Goal: Task Accomplishment & Management: Manage account settings

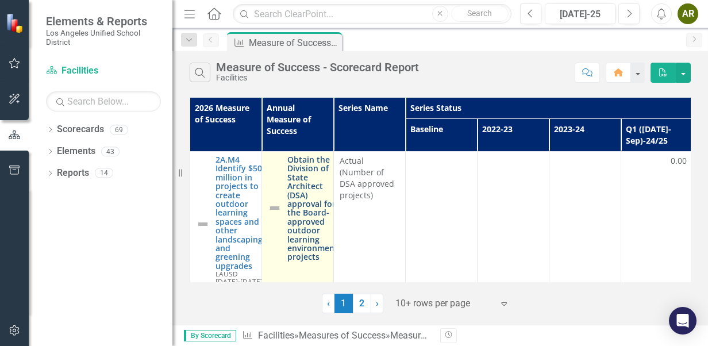
click at [308, 240] on link "Obtain the Division of State Architect (DSA) approval for the Board-approved ou…" at bounding box center [312, 208] width 51 height 106
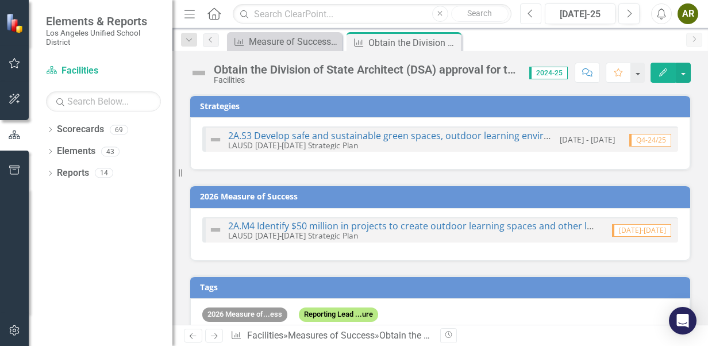
click at [526, 10] on button "Previous" at bounding box center [530, 13] width 21 height 21
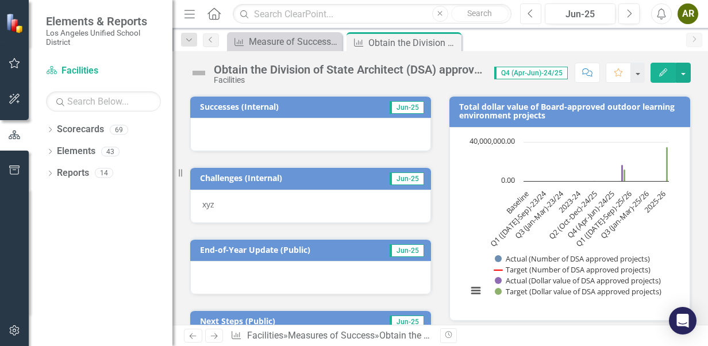
scroll to position [259, 0]
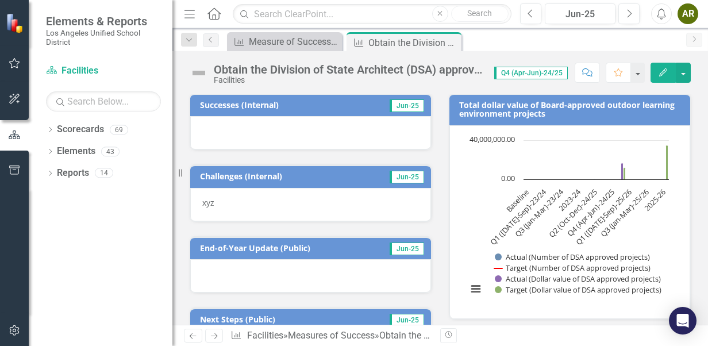
click at [301, 197] on p "xyz" at bounding box center [310, 202] width 217 height 11
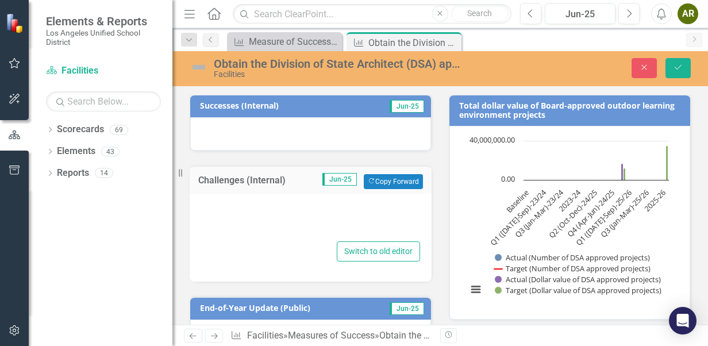
type textarea "<p>xyz</p>"
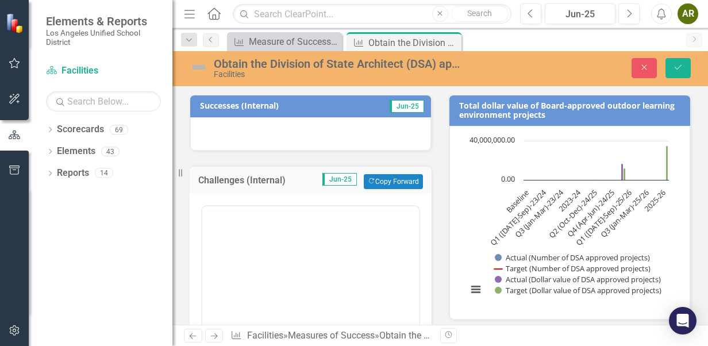
click at [238, 205] on div at bounding box center [310, 320] width 219 height 230
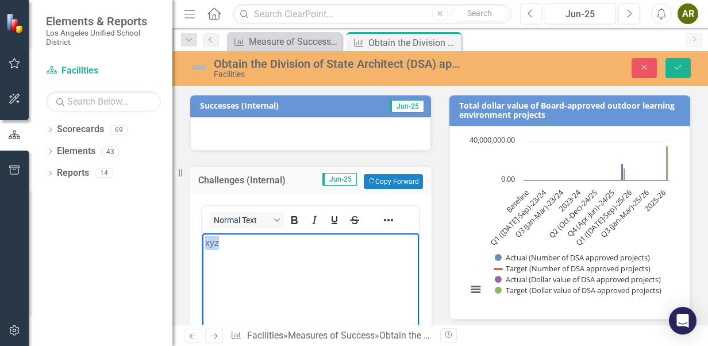
click at [226, 244] on p "xyz" at bounding box center [310, 243] width 211 height 14
paste body "Rich Text Area. Press ALT-0 for help."
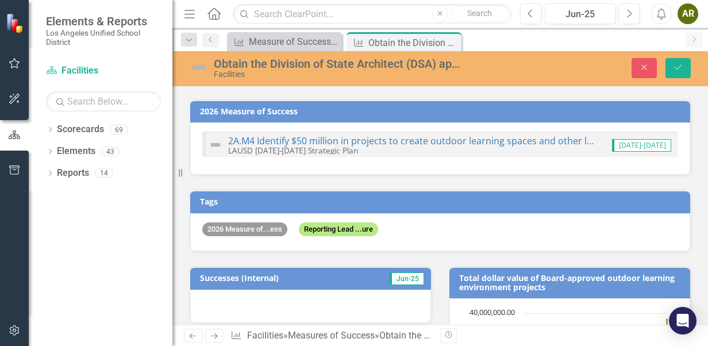
scroll to position [144, 0]
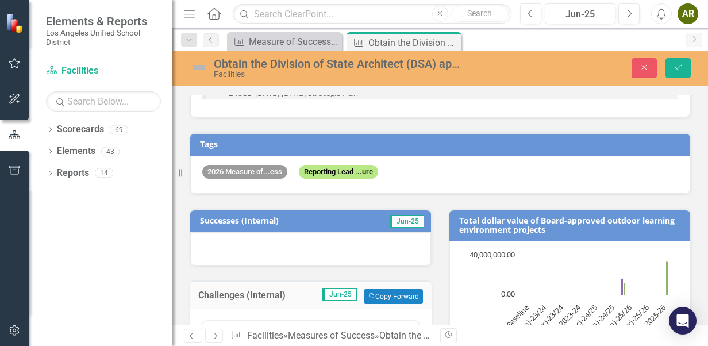
click at [274, 241] on div at bounding box center [310, 248] width 241 height 33
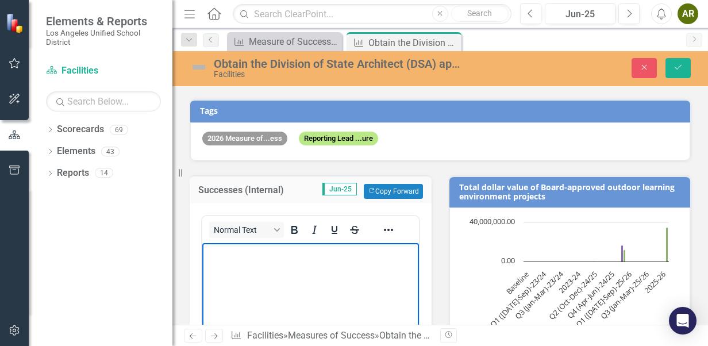
scroll to position [201, 0]
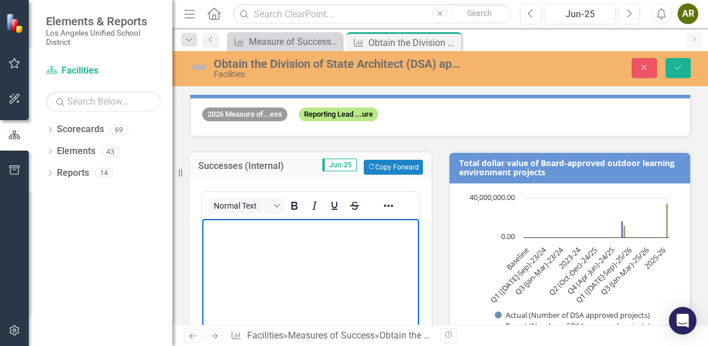
click at [260, 229] on p "Rich Text Area. Press ALT-0 for help." at bounding box center [310, 229] width 211 height 14
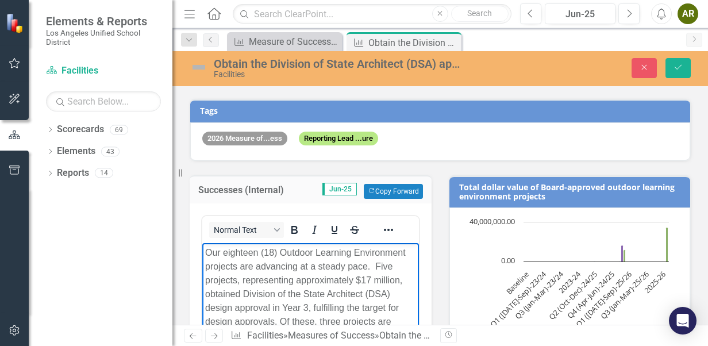
scroll to position [306, 0]
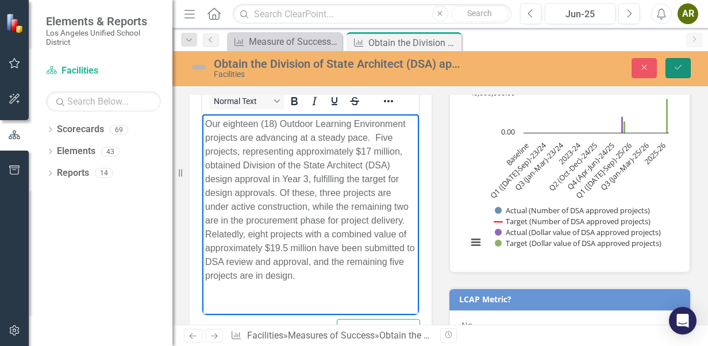
click at [686, 65] on button "Save" at bounding box center [677, 68] width 25 height 20
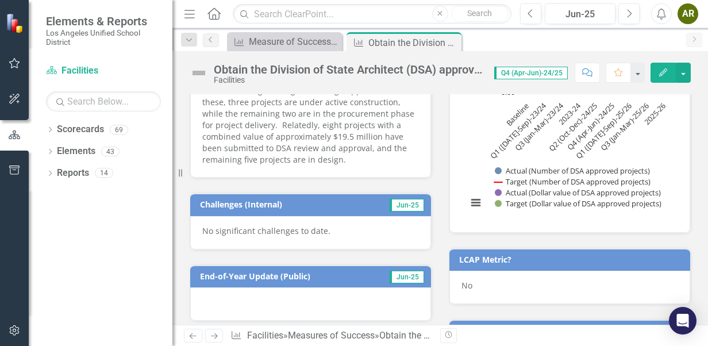
scroll to position [230, 0]
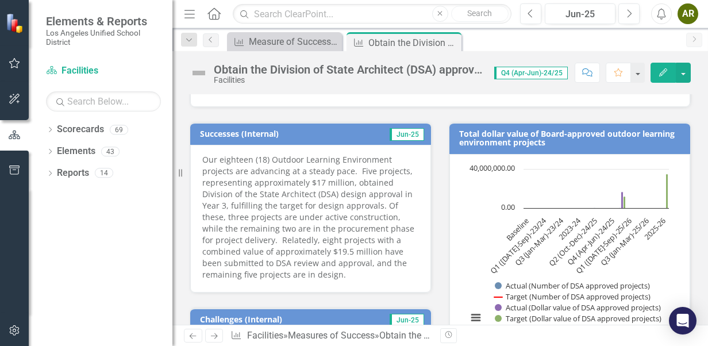
click at [319, 198] on p "Our eighteen (18) Outdoor Learning Environment projects are advancing at a stea…" at bounding box center [310, 217] width 217 height 126
click at [657, 73] on button "Edit" at bounding box center [662, 73] width 25 height 20
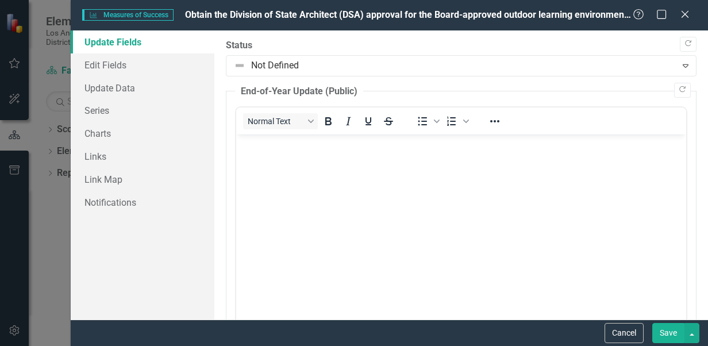
scroll to position [0, 0]
click at [627, 332] on button "Cancel" at bounding box center [623, 333] width 39 height 20
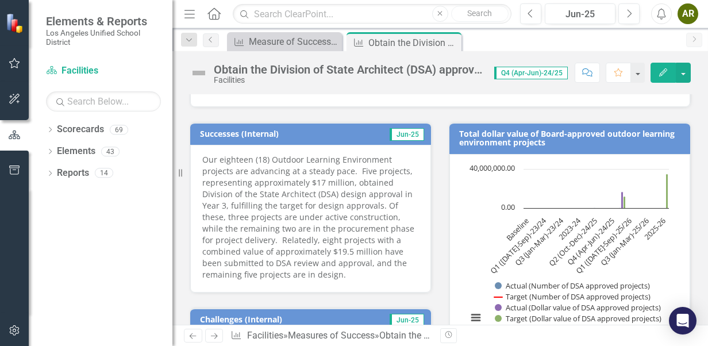
scroll to position [172, 0]
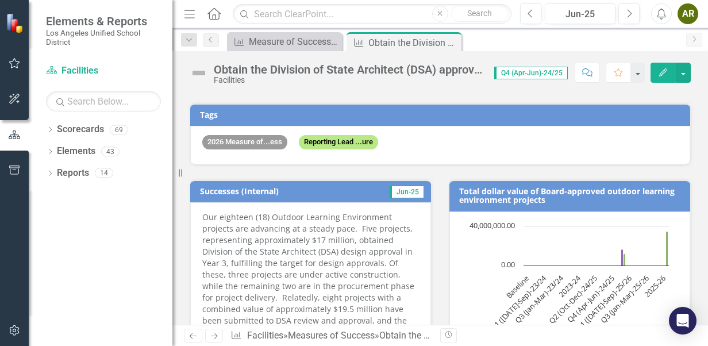
click at [253, 191] on h3 "Successes (Internal)" at bounding box center [277, 191] width 155 height 9
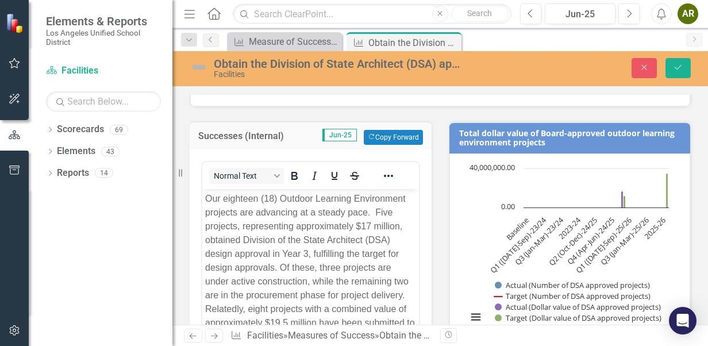
scroll to position [287, 0]
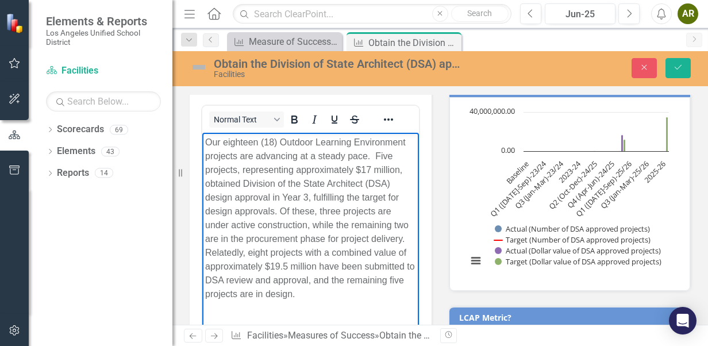
click at [362, 221] on p "Our eighteen (18) Outdoor Learning Environment projects are advancing at a stea…" at bounding box center [310, 218] width 211 height 165
click at [213, 145] on p "Our eighteen (18) Outdoor Learning Environment projects are advancing at a stea…" at bounding box center [310, 218] width 211 height 165
click at [245, 191] on p "Our eighteen (18) Outdoor Learning Environment projects are advancing at a stea…" at bounding box center [310, 218] width 211 height 165
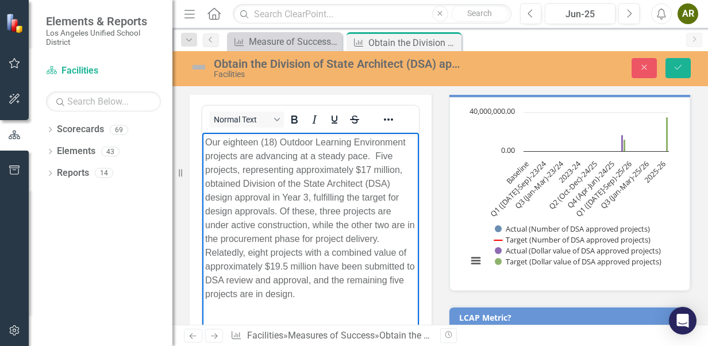
click at [208, 279] on p "Our eighteen (18) Outdoor Learning Environment projects are advancing at a stea…" at bounding box center [310, 218] width 211 height 165
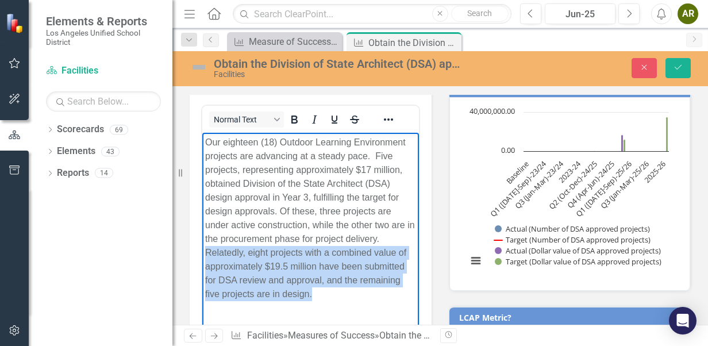
drag, startPoint x: 205, startPoint y: 253, endPoint x: 353, endPoint y: 296, distance: 154.5
click at [353, 296] on body "Our eighteen (18) Outdoor Learning Environment projects are advancing at a stea…" at bounding box center [310, 223] width 217 height 180
copy p "Relatedly, eight projects with a combined value of approximately $19.5 million …"
click at [311, 294] on p "Our eighteen (18) Outdoor Learning Environment projects are advancing at a stea…" at bounding box center [310, 218] width 211 height 165
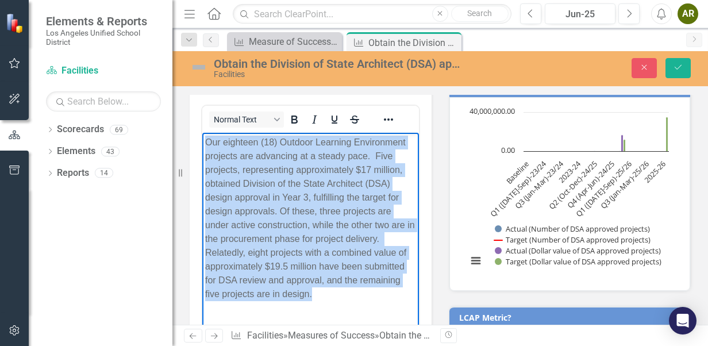
drag, startPoint x: 328, startPoint y: 294, endPoint x: 391, endPoint y: 242, distance: 81.7
click at [202, 133] on html "Our eighteen (18) Outdoor Learning Environment projects are advancing at a stea…" at bounding box center [310, 223] width 217 height 180
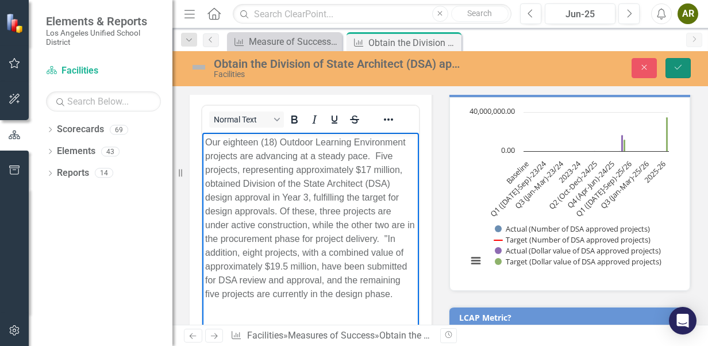
click at [689, 71] on button "Save" at bounding box center [677, 68] width 25 height 20
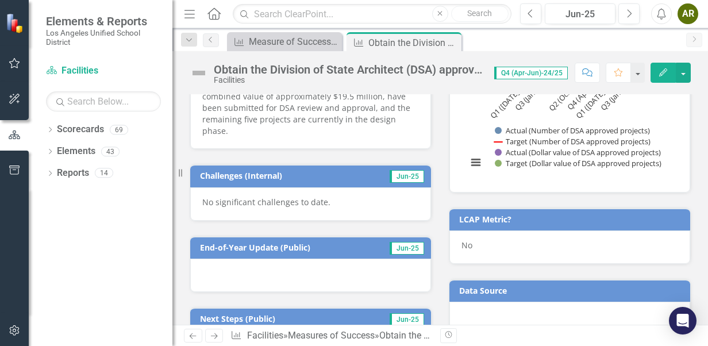
scroll to position [402, 0]
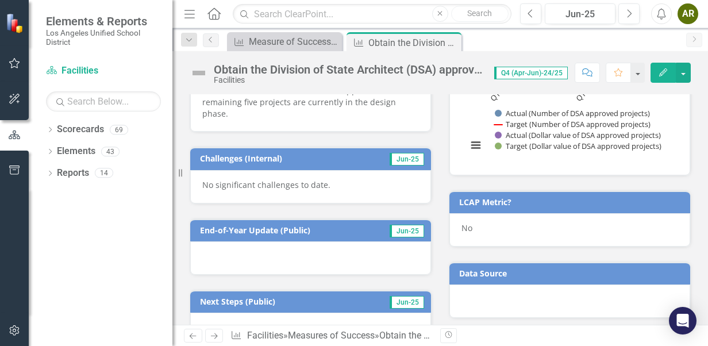
click at [292, 245] on div at bounding box center [310, 257] width 241 height 33
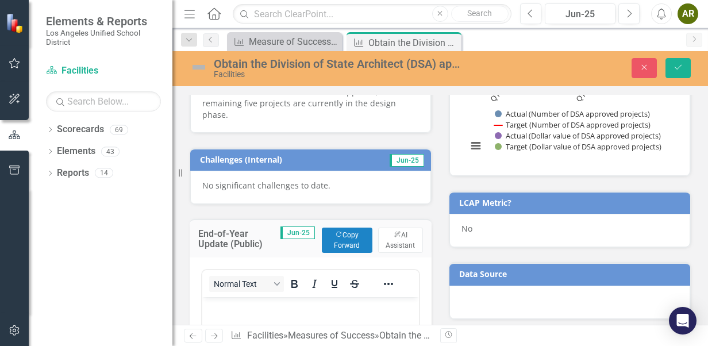
scroll to position [0, 0]
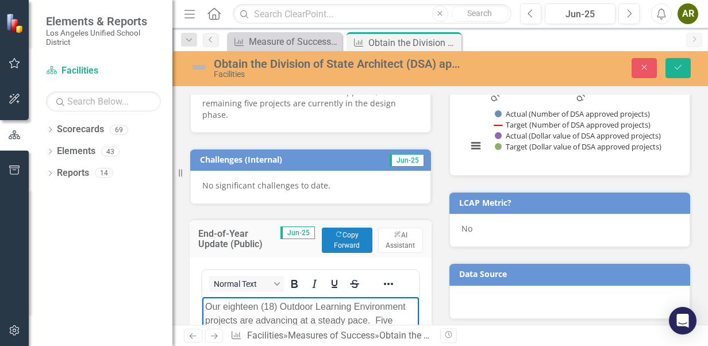
scroll to position [515, 0]
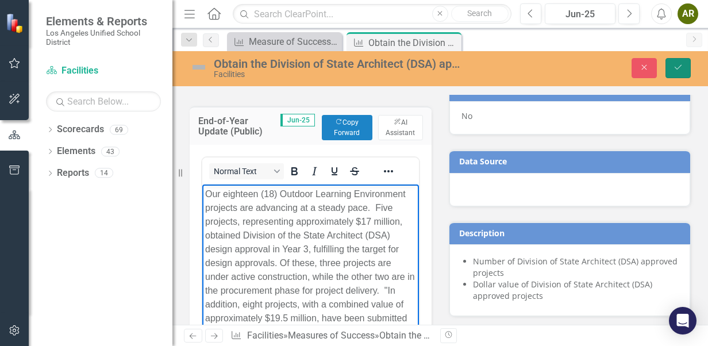
click at [680, 68] on icon "Save" at bounding box center [678, 67] width 10 height 8
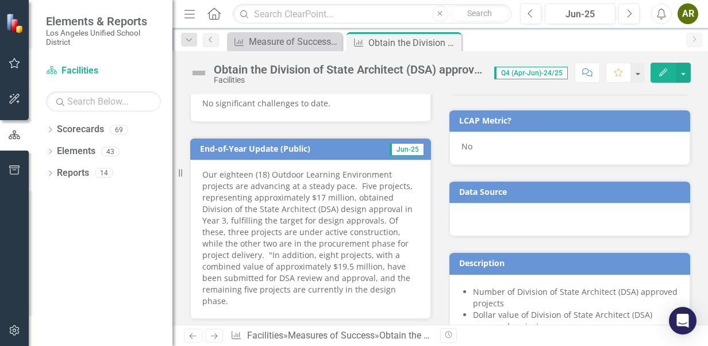
scroll to position [460, 0]
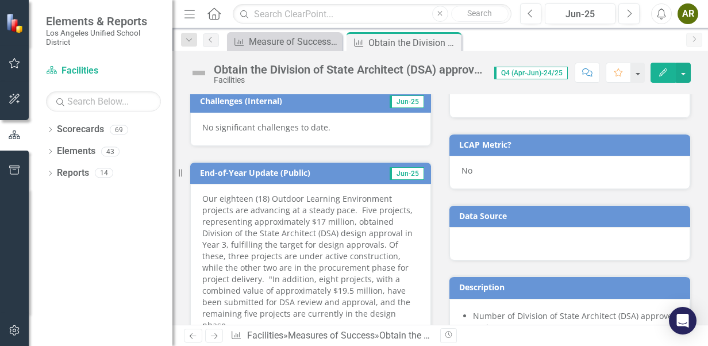
click at [231, 194] on p "Our eighteen (18) Outdoor Learning Environment projects are advancing at a stea…" at bounding box center [310, 262] width 217 height 138
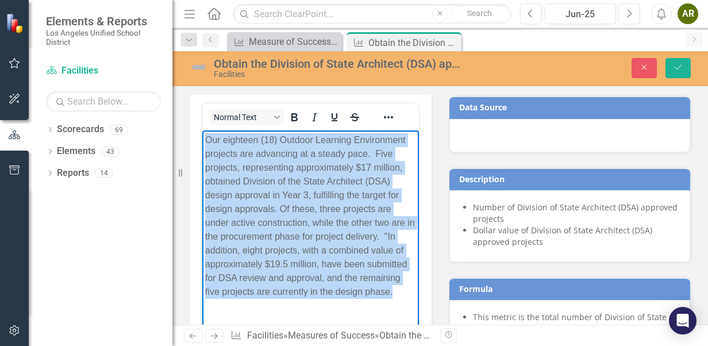
scroll to position [759, 0]
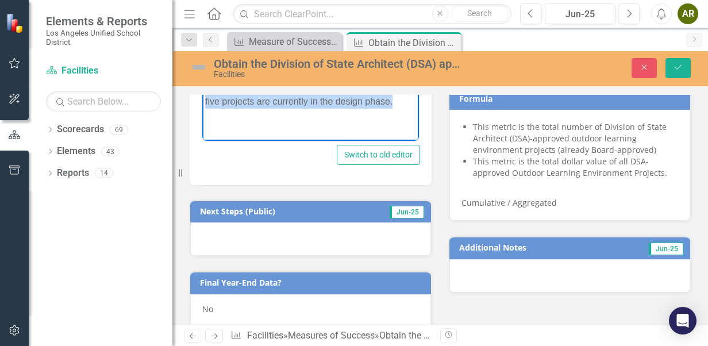
drag, startPoint x: 207, startPoint y: -48, endPoint x: 585, endPoint y: 93, distance: 403.2
click at [383, 121] on html "Our eighteen (18) Outdoor Learning Environment projects are advancing at a stea…" at bounding box center [310, 31] width 217 height 180
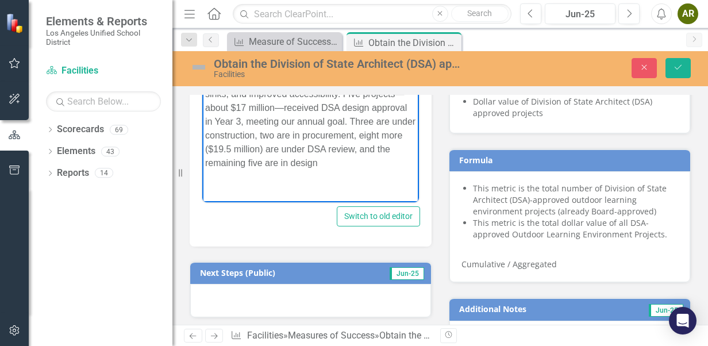
scroll to position [702, 0]
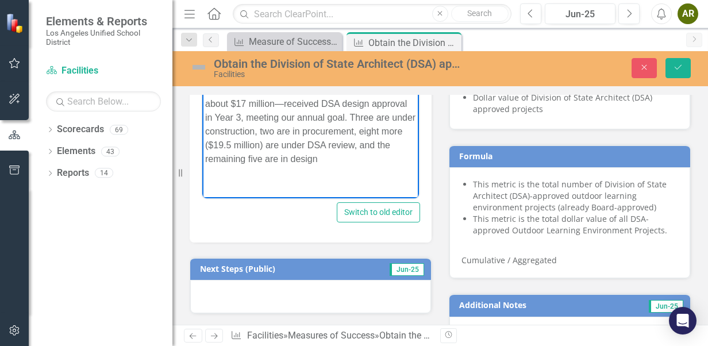
click at [254, 135] on p "Our 18 Outdoor Learning Environment (OLE) projects are moving ahead at a steady…" at bounding box center [310, 83] width 211 height 165
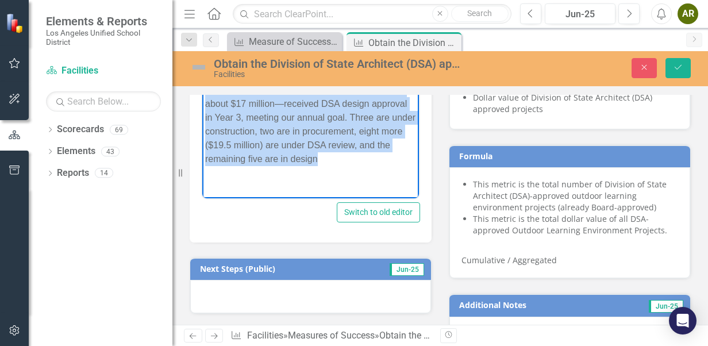
click at [254, 135] on p "Our 18 Outdoor Learning Environment (OLE) projects are moving ahead at a steady…" at bounding box center [310, 83] width 211 height 165
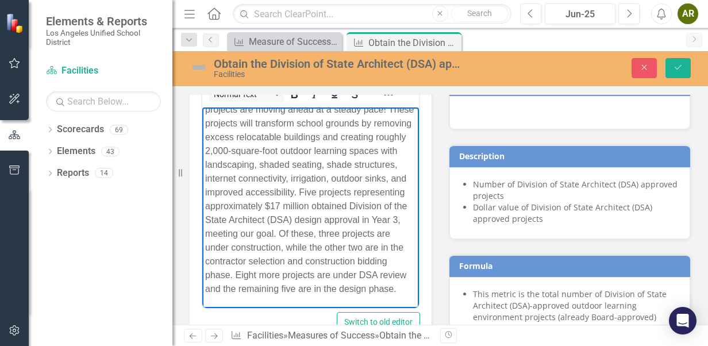
scroll to position [0, 0]
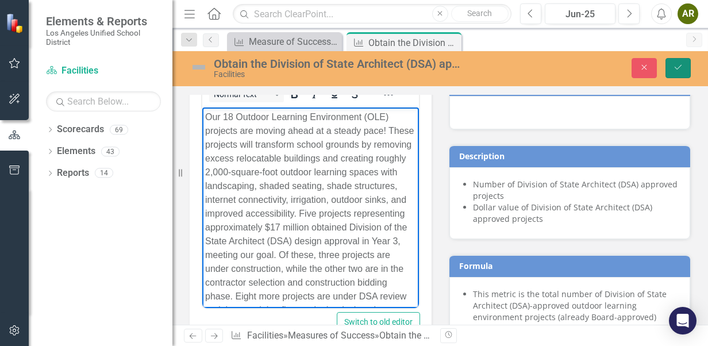
click at [683, 59] on button "Save" at bounding box center [677, 68] width 25 height 20
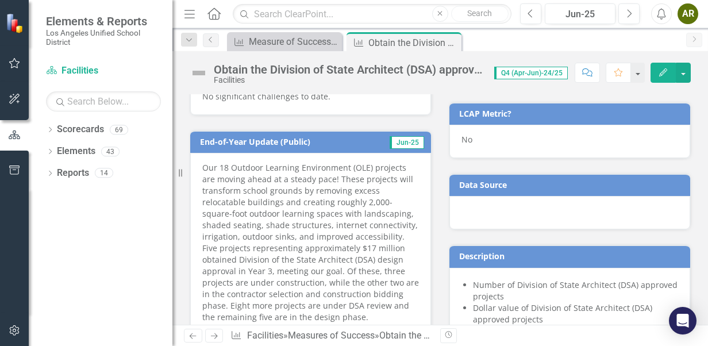
scroll to position [517, 0]
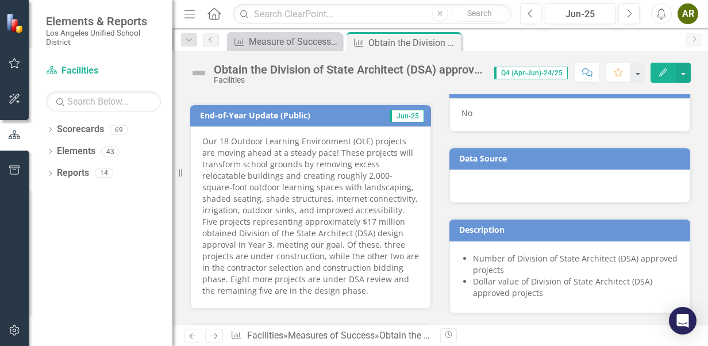
click at [289, 238] on p "Our 18 Outdoor Learning Environment (OLE) projects are moving ahead at a steady…" at bounding box center [310, 216] width 217 height 161
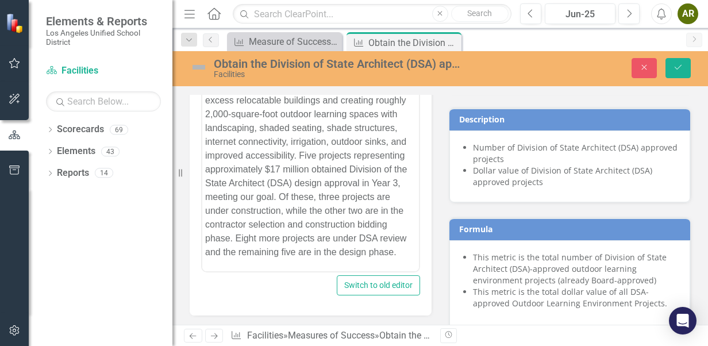
scroll to position [632, 0]
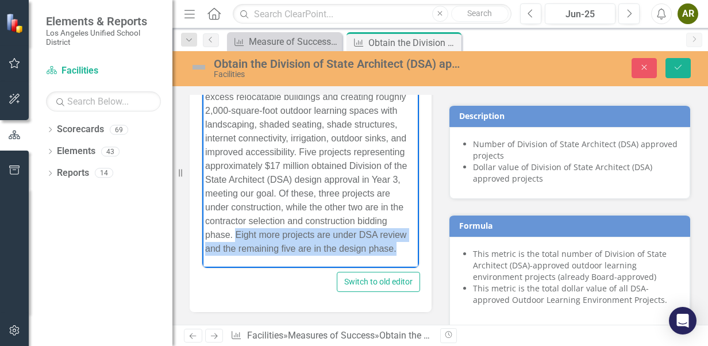
drag, startPoint x: 322, startPoint y: 224, endPoint x: 346, endPoint y: 245, distance: 31.7
click at [346, 245] on p "Our 18 Outdoor Learning Environment (OLE) projects are moving ahead at a steady…" at bounding box center [310, 152] width 211 height 207
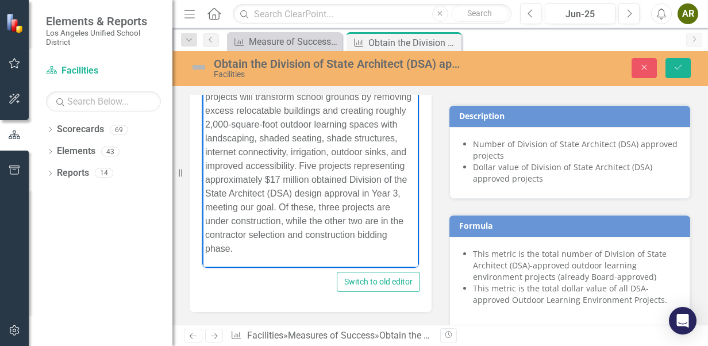
scroll to position [21, 0]
click at [679, 64] on icon "Save" at bounding box center [678, 67] width 10 height 8
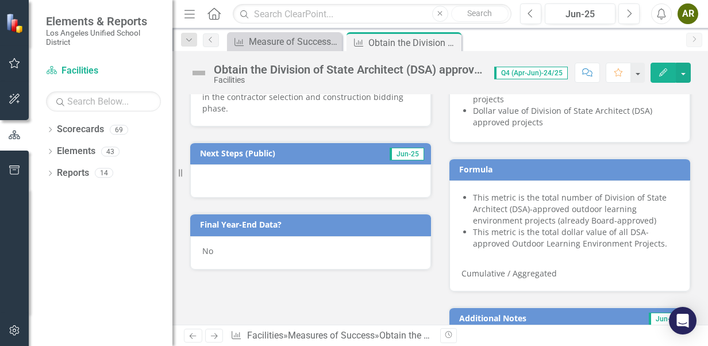
scroll to position [690, 0]
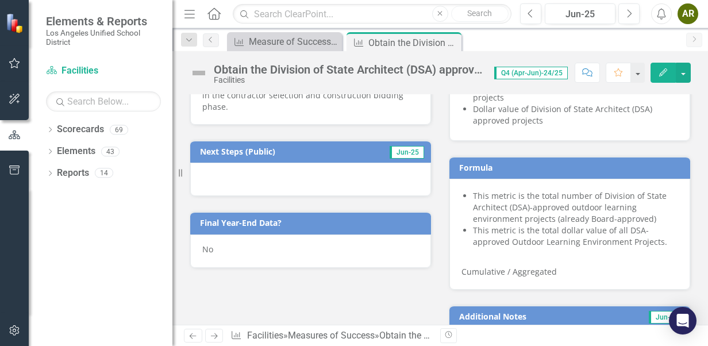
click at [252, 165] on div at bounding box center [310, 179] width 241 height 33
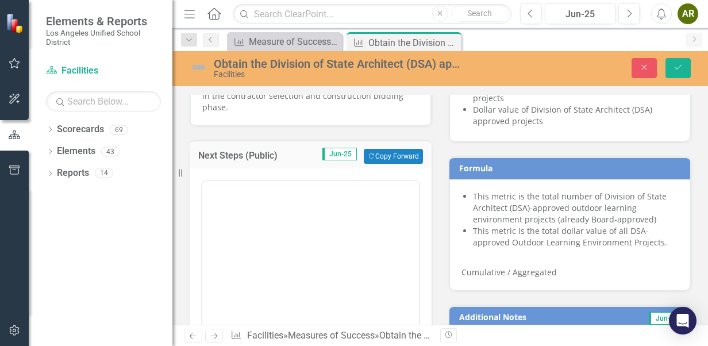
scroll to position [0, 0]
drag, startPoint x: 240, startPoint y: 190, endPoint x: 37, endPoint y: 14, distance: 268.8
click at [240, 190] on div "Normal Text" at bounding box center [310, 194] width 217 height 27
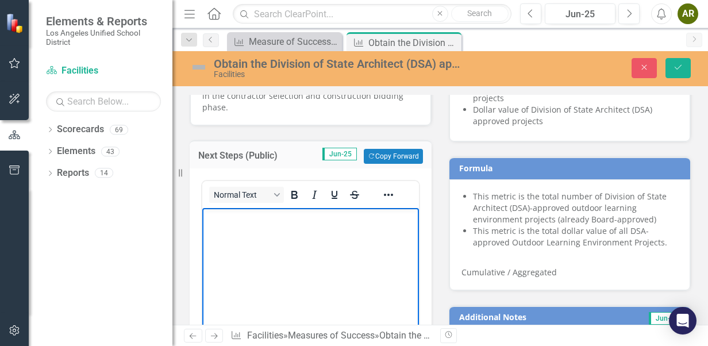
click at [240, 234] on body "Rich Text Area. Press ALT-0 for help." at bounding box center [310, 294] width 217 height 172
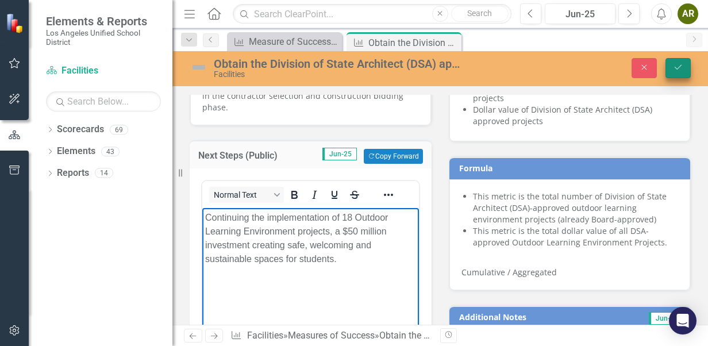
click at [676, 67] on icon "Save" at bounding box center [678, 67] width 10 height 8
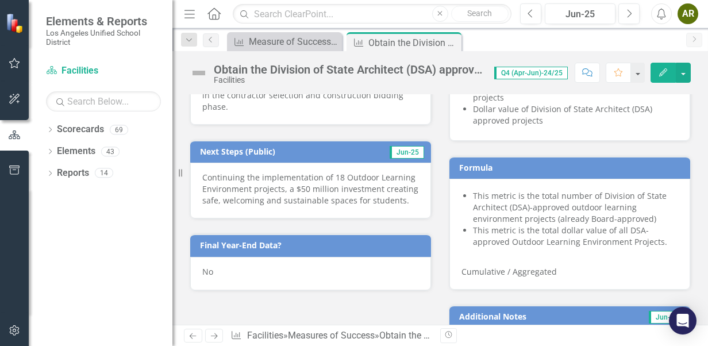
scroll to position [747, 0]
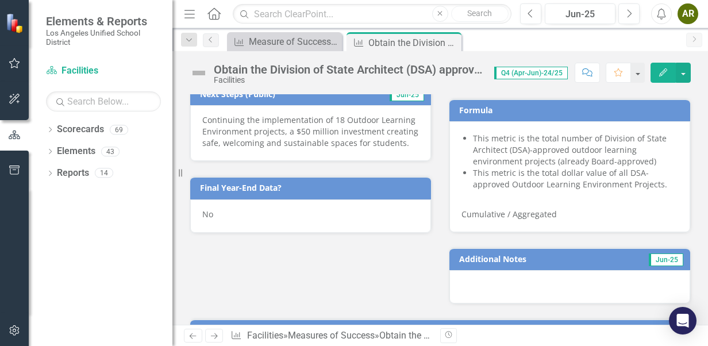
click at [307, 199] on div "No" at bounding box center [310, 215] width 241 height 33
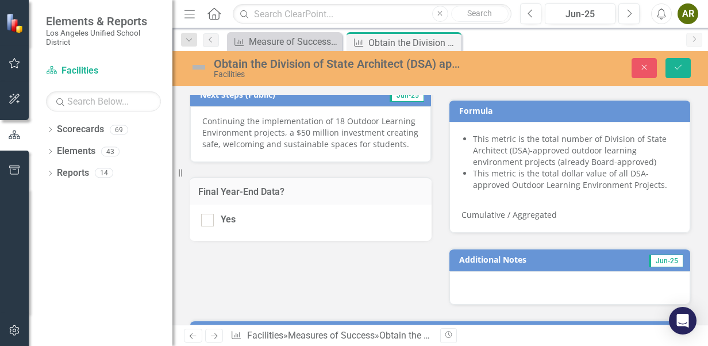
drag, startPoint x: 210, startPoint y: 205, endPoint x: 345, endPoint y: 194, distance: 135.5
click at [210, 214] on div at bounding box center [207, 220] width 13 height 13
click at [209, 214] on input "Yes" at bounding box center [204, 217] width 7 height 7
checkbox input "true"
click at [677, 71] on icon "Save" at bounding box center [678, 67] width 10 height 8
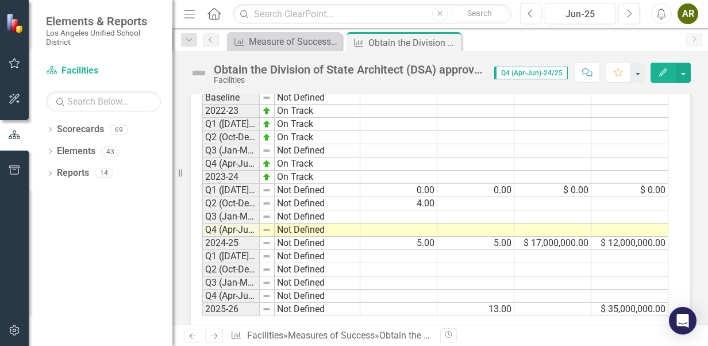
scroll to position [1063, 0]
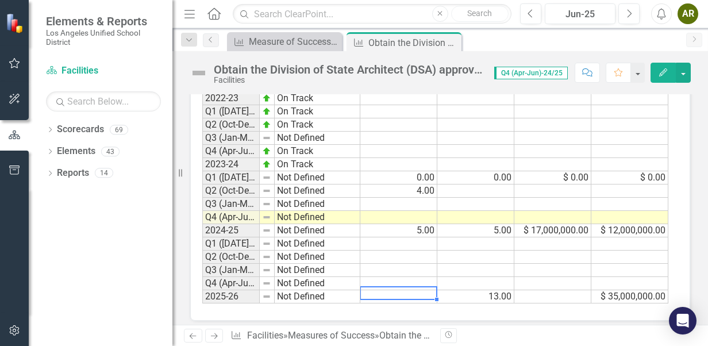
click at [398, 290] on td at bounding box center [398, 296] width 77 height 13
click at [480, 290] on td "13.00" at bounding box center [475, 296] width 77 height 13
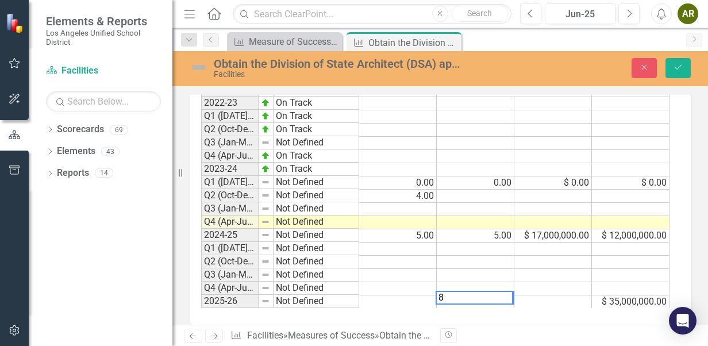
scroll to position [1068, 0]
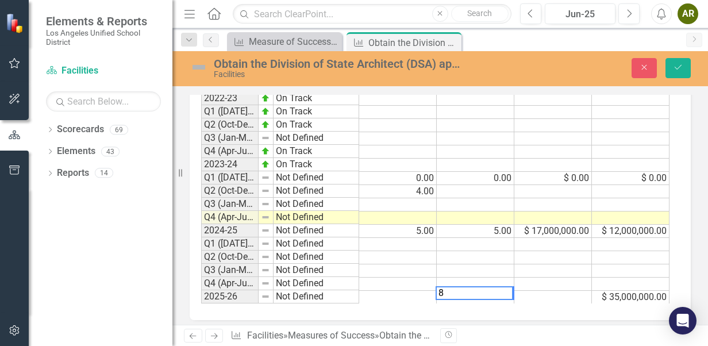
type textarea "8"
click at [398, 264] on td at bounding box center [398, 270] width 78 height 13
click at [621, 291] on td "$ 35,000,000.00" at bounding box center [631, 297] width 78 height 13
click at [546, 280] on td at bounding box center [553, 284] width 78 height 13
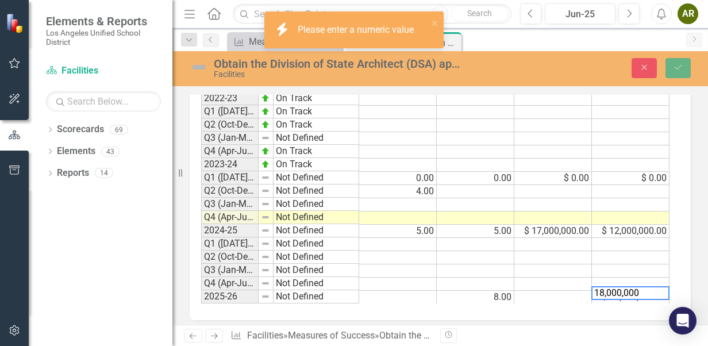
drag, startPoint x: 571, startPoint y: 272, endPoint x: 561, endPoint y: 268, distance: 10.6
click at [561, 268] on div "Period Status Actual (Number of DSA approved projects) Target (Number of DSA ap…" at bounding box center [435, 169] width 469 height 268
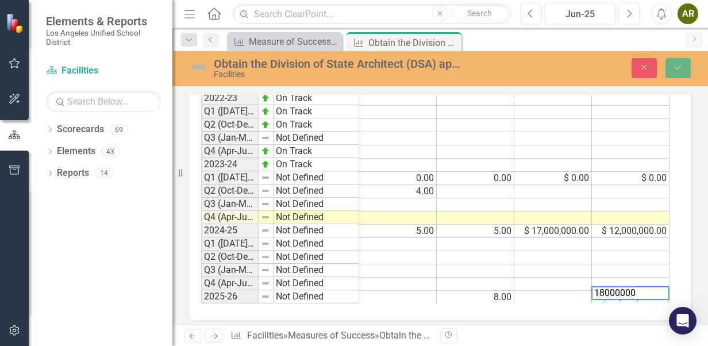
type textarea "18000000"
click at [201, 268] on div "Period Status Actual (Number of DSA approved projects) Target (Number of DSA ap…" at bounding box center [201, 169] width 0 height 268
click at [681, 68] on icon "Save" at bounding box center [678, 67] width 10 height 8
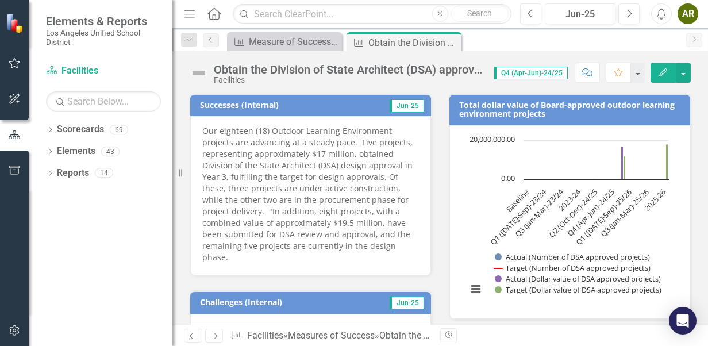
scroll to position [0, 0]
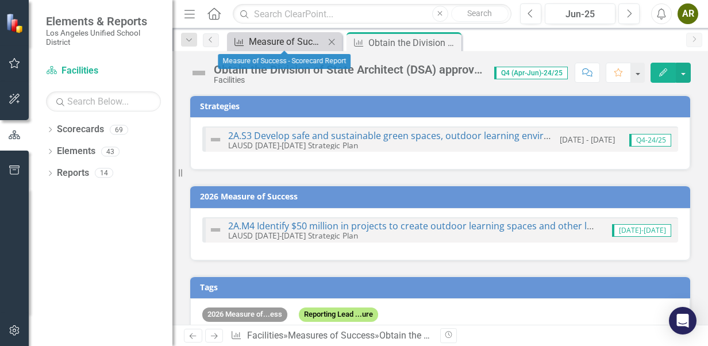
click at [292, 42] on div "Measure of Success - Scorecard Report" at bounding box center [287, 41] width 76 height 14
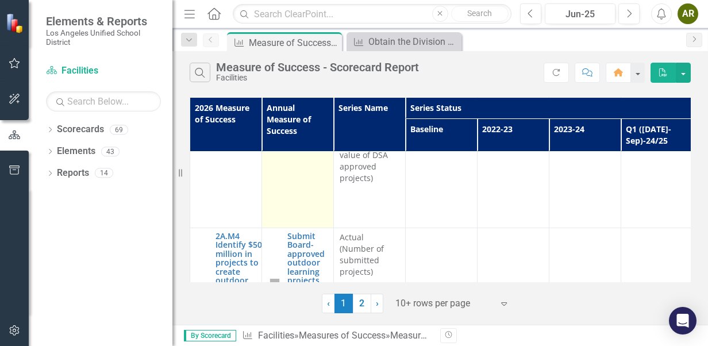
scroll to position [517, 0]
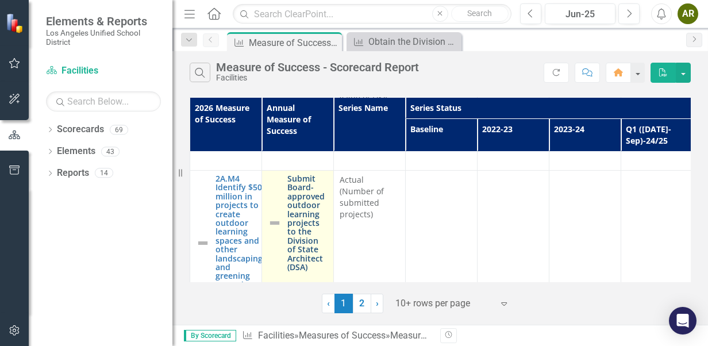
click at [303, 196] on link "Submit Board-approved outdoor learning projects to the Division of State Archit…" at bounding box center [307, 222] width 40 height 97
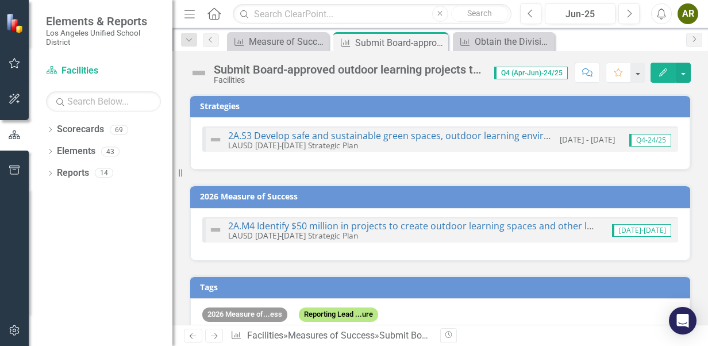
click at [382, 67] on div "Submit Board-approved outdoor learning projects to the Division of State Archit…" at bounding box center [348, 69] width 269 height 13
click at [483, 74] on div "Submit Board-approved outdoor learning projects to the Division of State Archit…" at bounding box center [348, 69] width 269 height 13
click at [476, 70] on div "Submit Board-approved outdoor learning projects to the Division of State Archit…" at bounding box center [348, 69] width 269 height 13
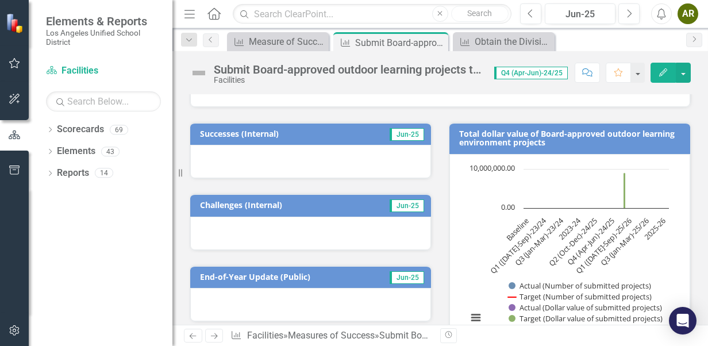
click at [289, 162] on div at bounding box center [310, 161] width 241 height 33
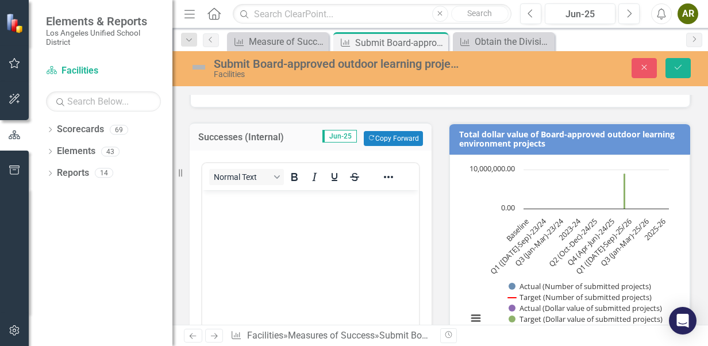
scroll to position [0, 0]
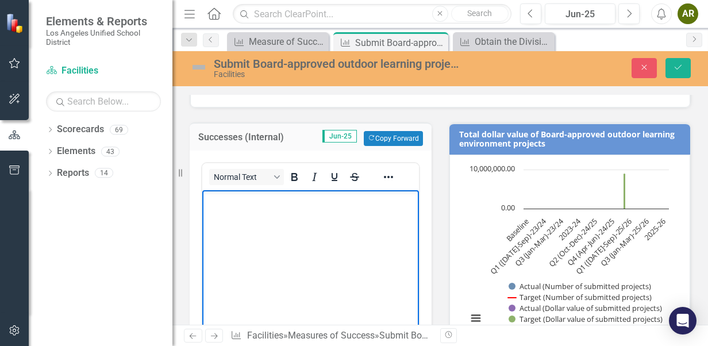
click at [252, 203] on p "Rich Text Area. Press ALT-0 for help." at bounding box center [310, 200] width 211 height 14
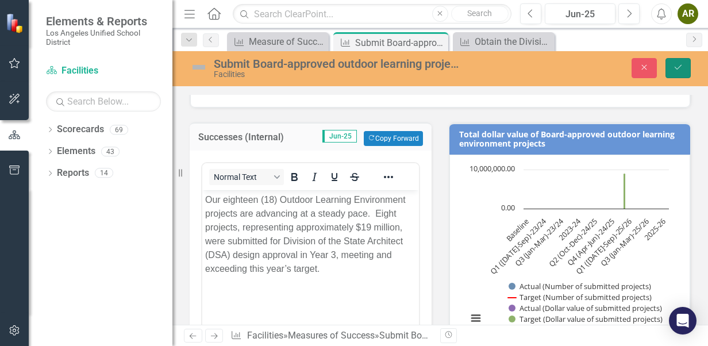
drag, startPoint x: 678, startPoint y: 65, endPoint x: 188, endPoint y: 35, distance: 491.0
click at [678, 65] on icon "Save" at bounding box center [678, 67] width 10 height 8
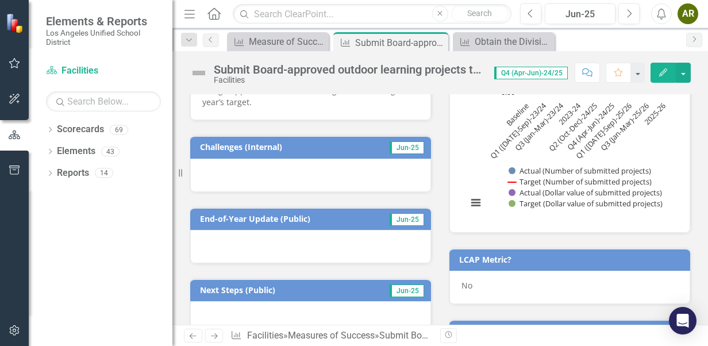
scroll to position [287, 0]
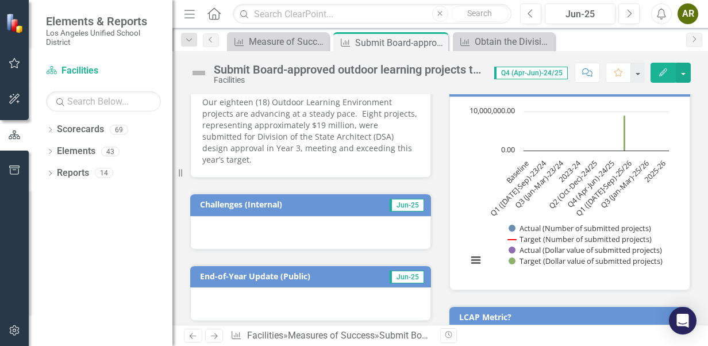
click at [253, 216] on div at bounding box center [310, 232] width 241 height 33
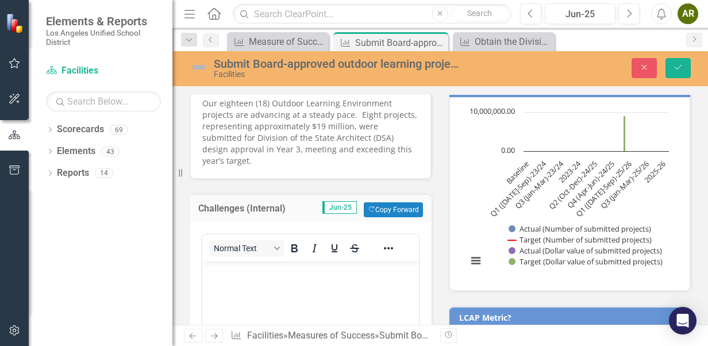
scroll to position [0, 0]
click at [264, 279] on body "Rich Text Area. Press ALT-0 for help." at bounding box center [310, 347] width 217 height 172
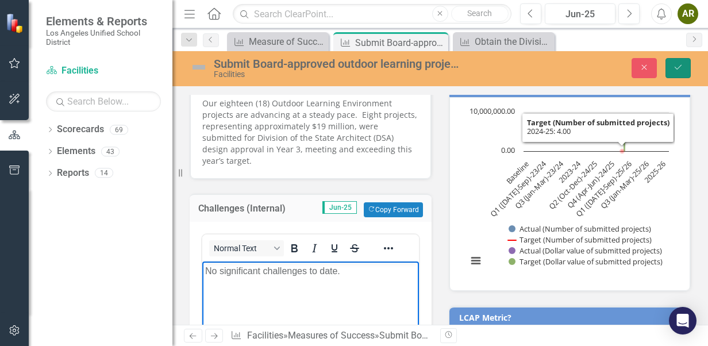
click at [672, 70] on button "Save" at bounding box center [677, 68] width 25 height 20
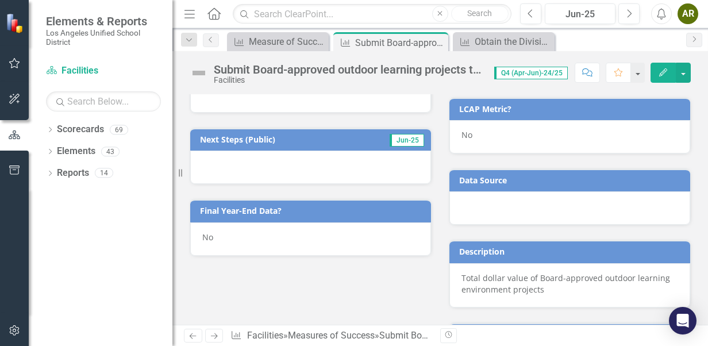
scroll to position [517, 0]
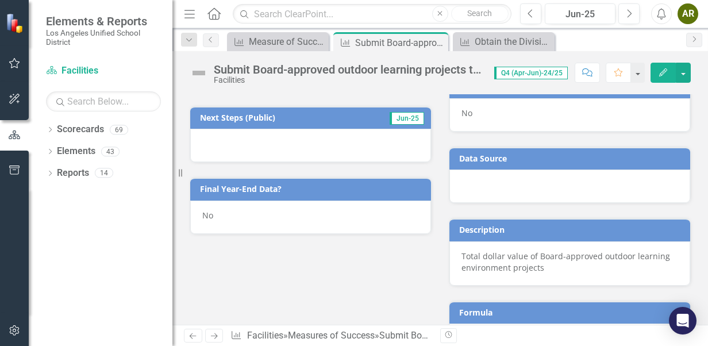
click at [267, 134] on div at bounding box center [310, 145] width 241 height 33
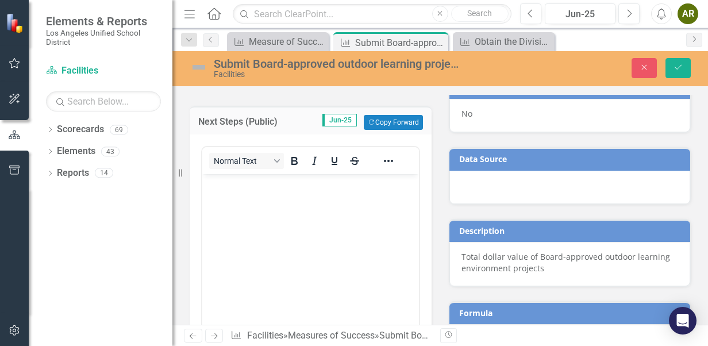
scroll to position [0, 0]
click at [256, 206] on body "Rich Text Area. Press ALT-0 for help." at bounding box center [310, 260] width 217 height 172
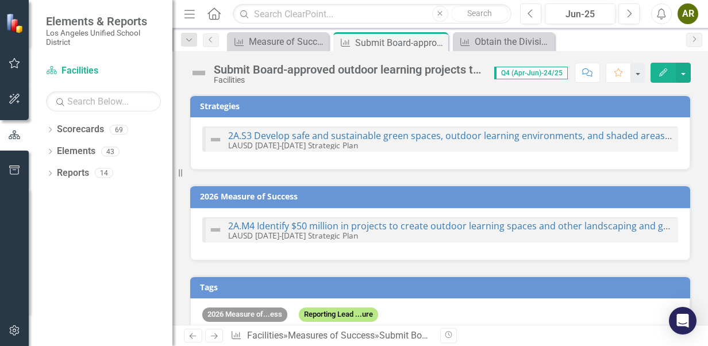
click at [258, 197] on h3 "2026 Measure of Success" at bounding box center [442, 196] width 484 height 9
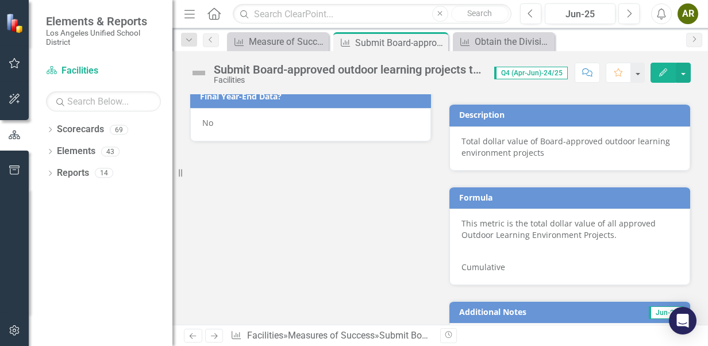
scroll to position [517, 0]
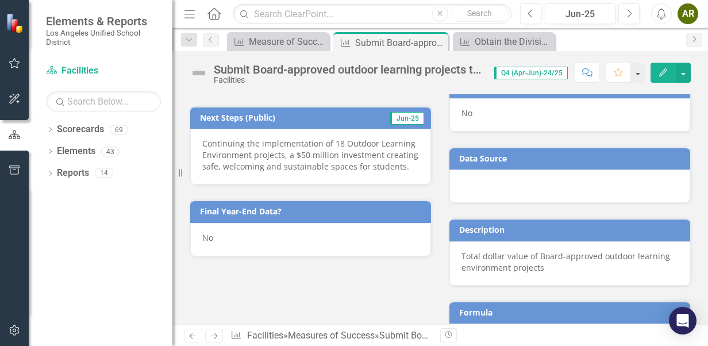
click at [256, 228] on div "No" at bounding box center [310, 239] width 241 height 33
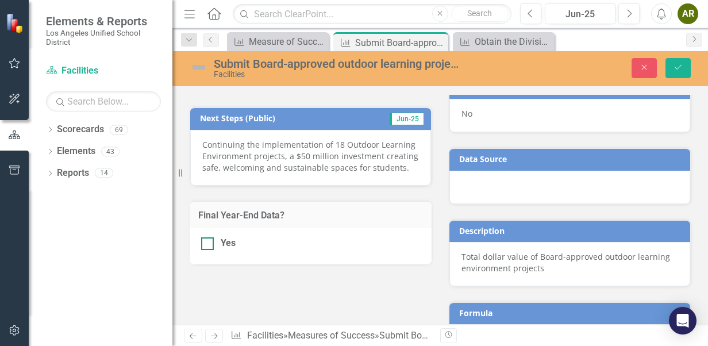
click at [205, 237] on div at bounding box center [207, 243] width 13 height 13
click at [205, 237] on input "Yes" at bounding box center [204, 240] width 7 height 7
checkbox input "true"
click at [677, 71] on icon "Save" at bounding box center [678, 67] width 10 height 8
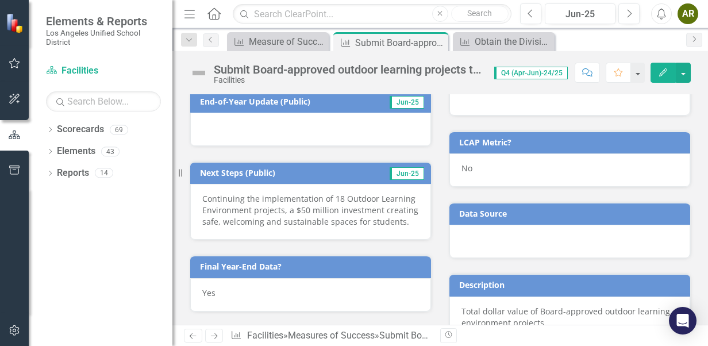
scroll to position [460, 0]
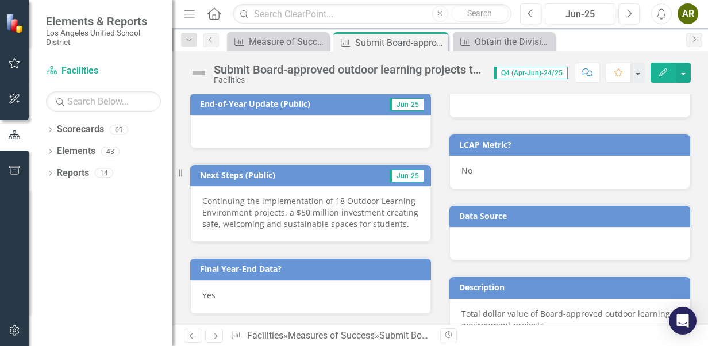
click at [241, 282] on div "Yes" at bounding box center [310, 296] width 241 height 33
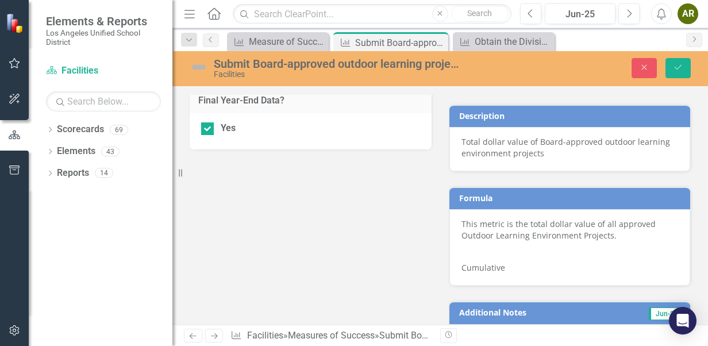
scroll to position [632, 0]
click at [642, 70] on icon "Close" at bounding box center [644, 67] width 10 height 8
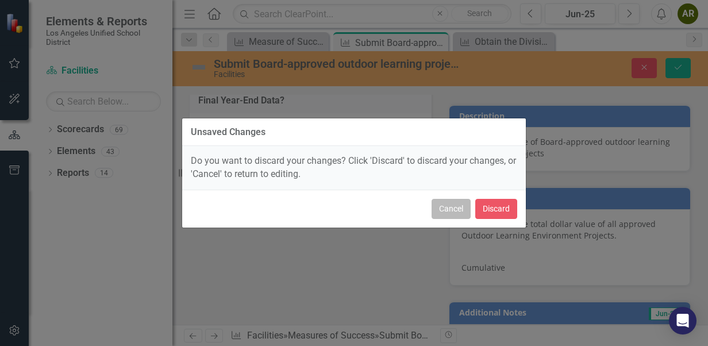
click at [457, 206] on button "Cancel" at bounding box center [451, 209] width 39 height 20
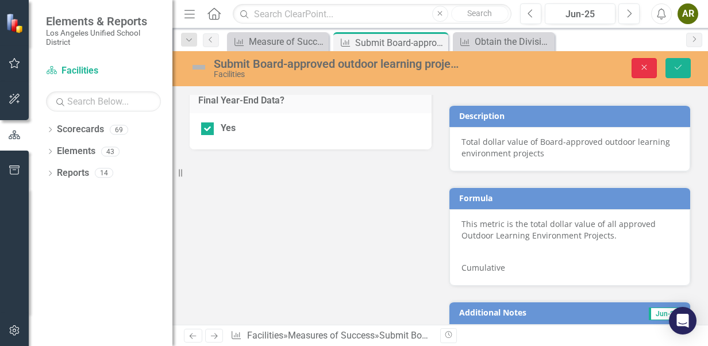
scroll to position [575, 0]
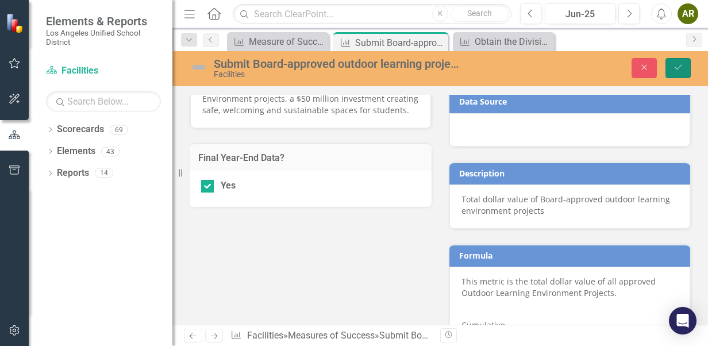
click at [675, 60] on button "Save" at bounding box center [677, 68] width 25 height 20
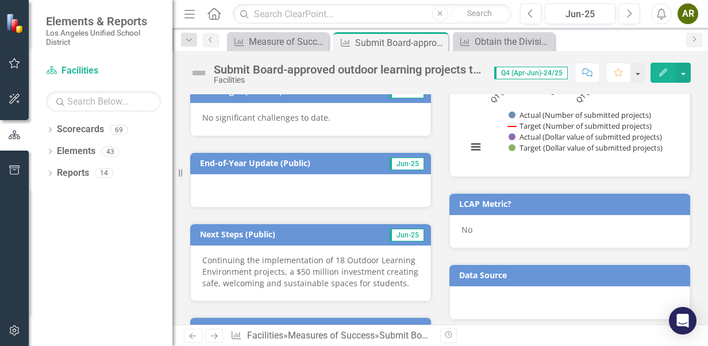
scroll to position [402, 0]
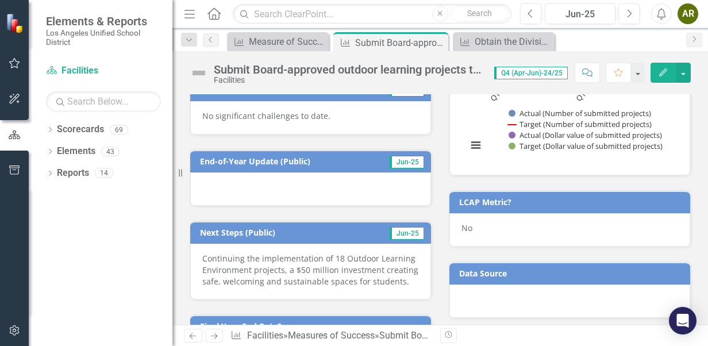
click at [253, 172] on div at bounding box center [310, 188] width 241 height 33
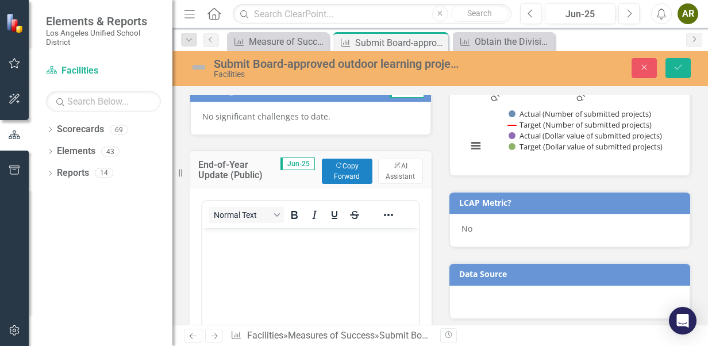
scroll to position [0, 0]
click at [219, 242] on p "Rich Text Area. Press ALT-0 for help." at bounding box center [310, 238] width 211 height 14
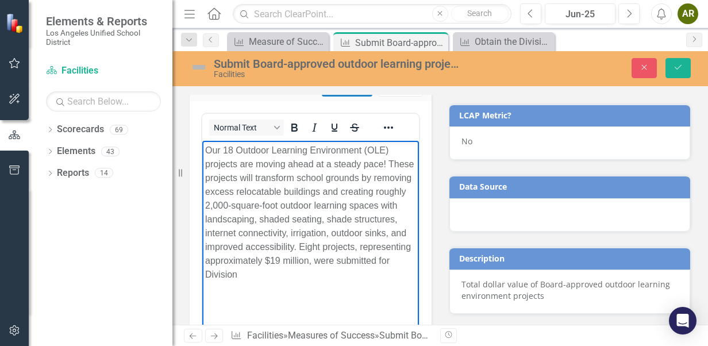
scroll to position [38, 0]
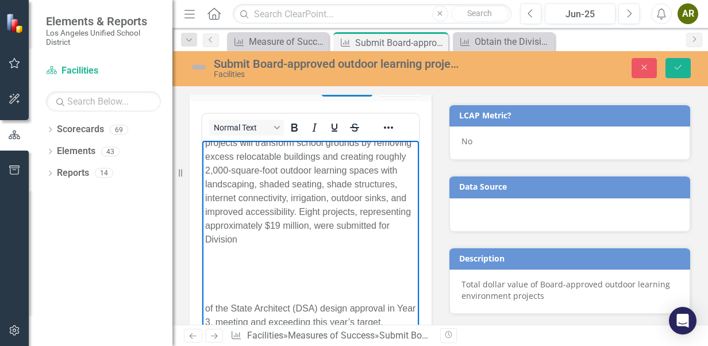
click at [213, 269] on p "Rich Text Area. Press ALT-0 for help." at bounding box center [310, 263] width 211 height 14
click at [256, 247] on p "Our 18 Outdoor Learning Environment (OLE) projects are moving ahead at a steady…" at bounding box center [310, 178] width 211 height 138
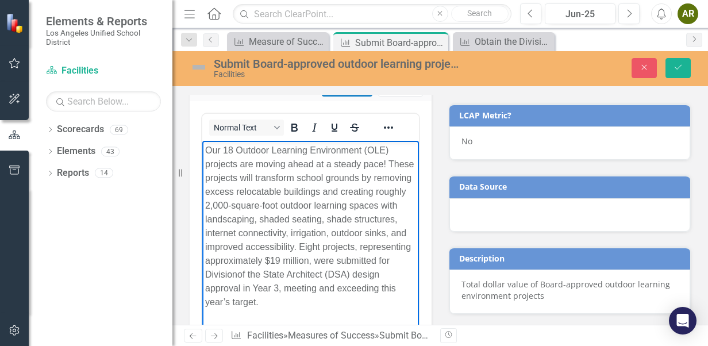
scroll to position [0, 0]
drag, startPoint x: 683, startPoint y: 71, endPoint x: 170, endPoint y: 242, distance: 540.6
click at [683, 71] on icon "Save" at bounding box center [678, 67] width 10 height 8
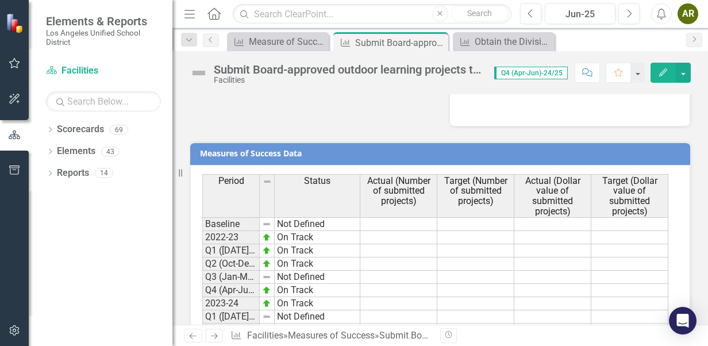
scroll to position [919, 0]
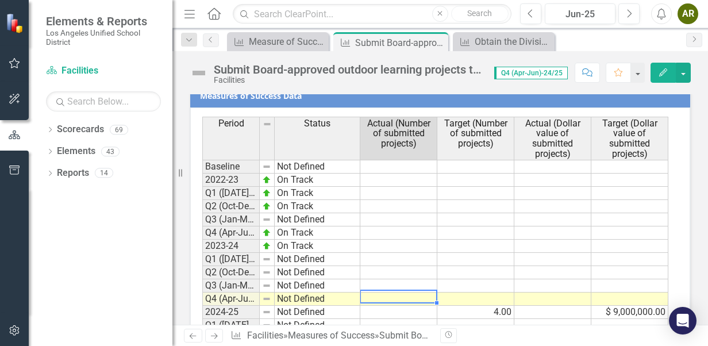
click at [379, 292] on td at bounding box center [398, 298] width 77 height 13
click at [380, 306] on td at bounding box center [398, 312] width 77 height 13
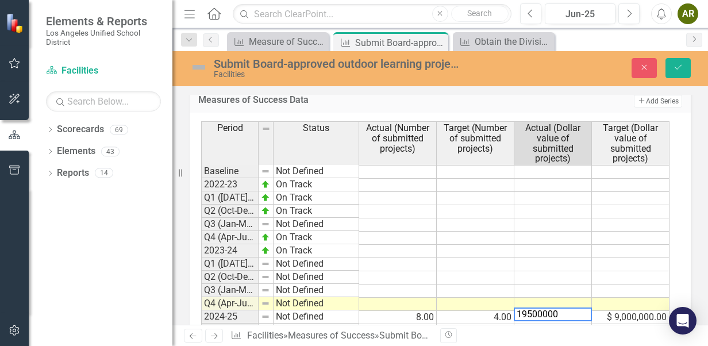
type textarea "19500000"
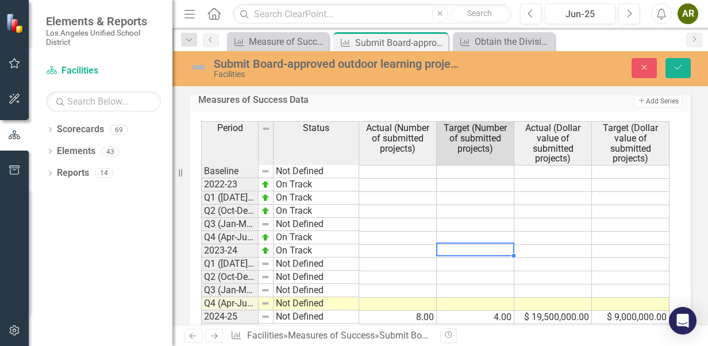
click at [472, 245] on td at bounding box center [476, 251] width 78 height 13
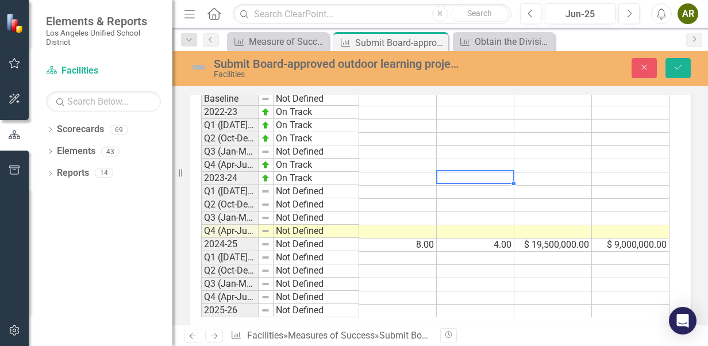
scroll to position [1006, 0]
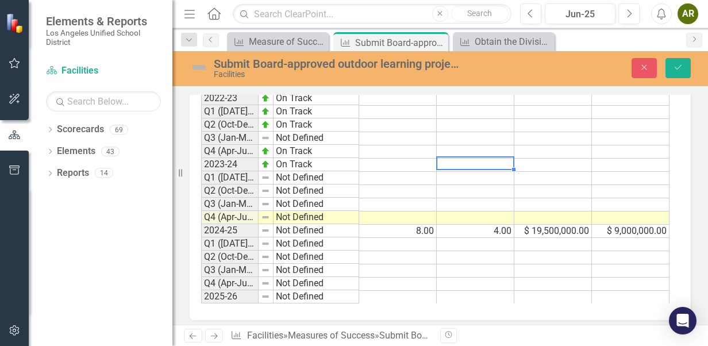
click at [416, 291] on td at bounding box center [398, 297] width 78 height 13
click at [472, 291] on td at bounding box center [476, 297] width 78 height 13
type textarea "5"
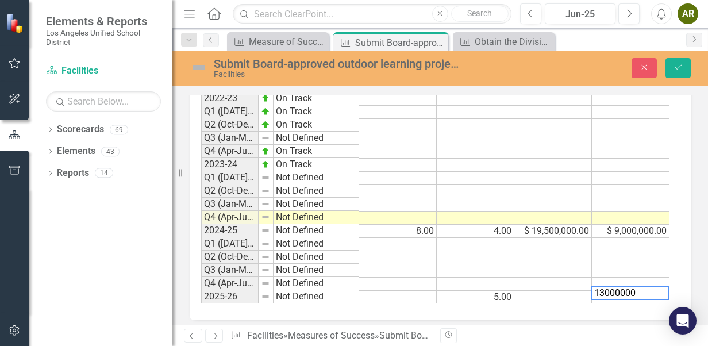
type textarea "13000000"
click at [407, 278] on td at bounding box center [398, 284] width 78 height 13
click at [678, 67] on icon "Save" at bounding box center [678, 67] width 10 height 8
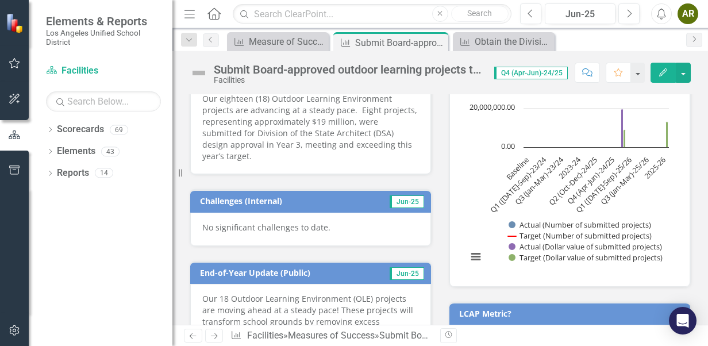
scroll to position [287, 0]
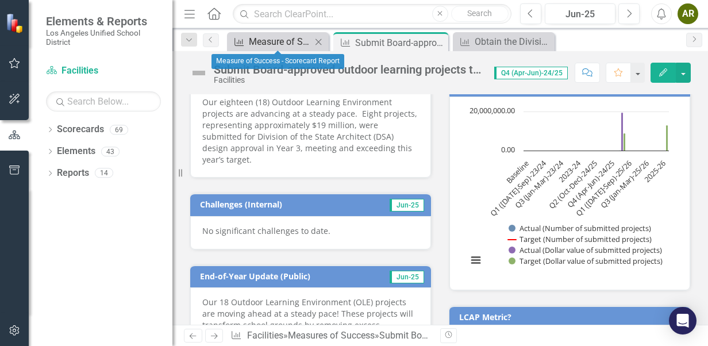
click at [279, 38] on div "Measure of Success - Scorecard Report" at bounding box center [280, 41] width 63 height 14
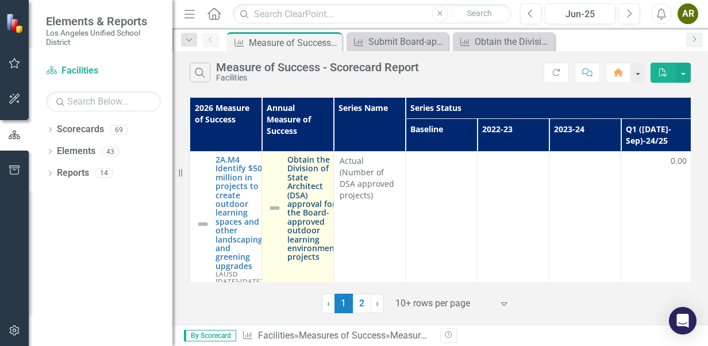
click at [295, 164] on link "Obtain the Division of State Architect (DSA) approval for the Board-approved ou…" at bounding box center [312, 208] width 51 height 106
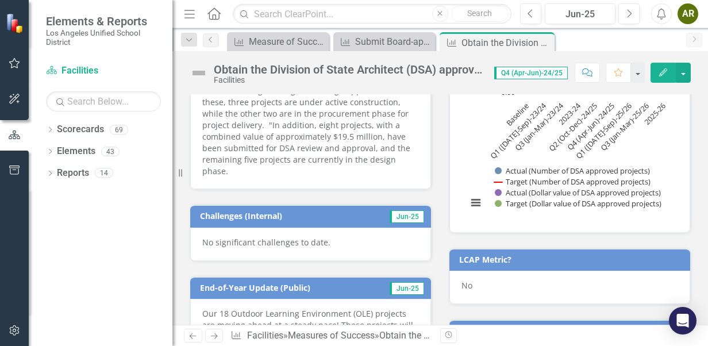
scroll to position [287, 0]
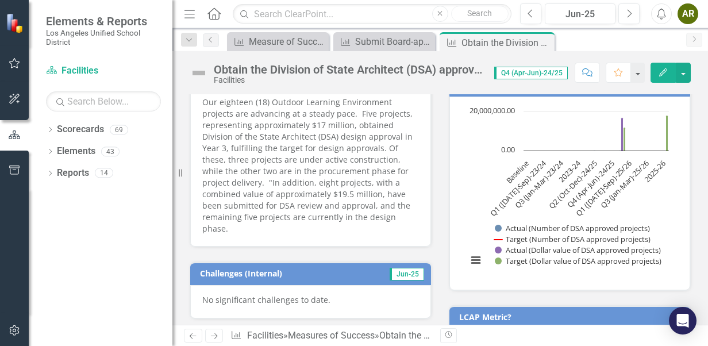
click at [325, 192] on p "Our eighteen (18) Outdoor Learning Environment projects are advancing at a stea…" at bounding box center [310, 166] width 217 height 138
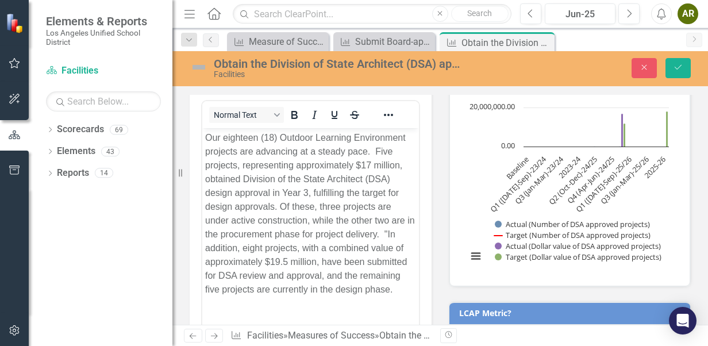
scroll to position [0, 0]
click at [369, 246] on p "Our eighteen (18) Outdoor Learning Environment projects are advancing at a stea…" at bounding box center [310, 213] width 211 height 165
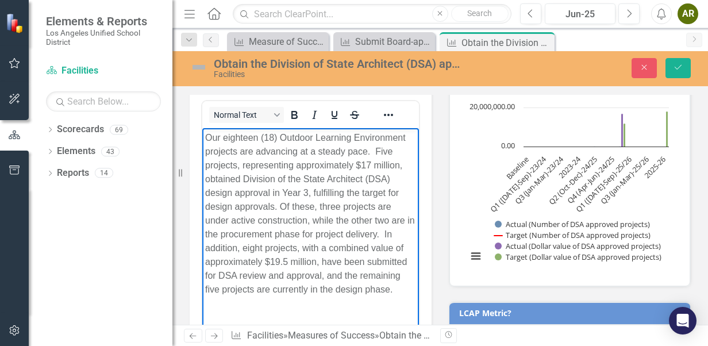
scroll to position [7, 0]
drag, startPoint x: 313, startPoint y: 282, endPoint x: 363, endPoint y: 279, distance: 50.6
click at [363, 279] on p "Our eighteen (18) Outdoor Learning Environment projects are advancing at a stea…" at bounding box center [310, 213] width 211 height 165
click at [224, 291] on p "Our eighteen (18) Outdoor Learning Environment projects are advancing at a stea…" at bounding box center [310, 213] width 211 height 165
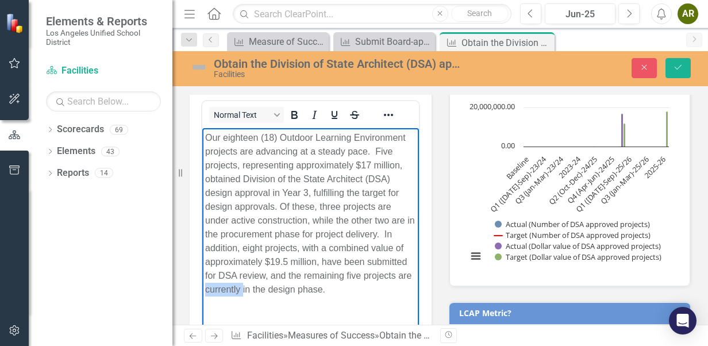
click at [224, 291] on p "Our eighteen (18) Outdoor Learning Environment projects are advancing at a stea…" at bounding box center [310, 213] width 211 height 165
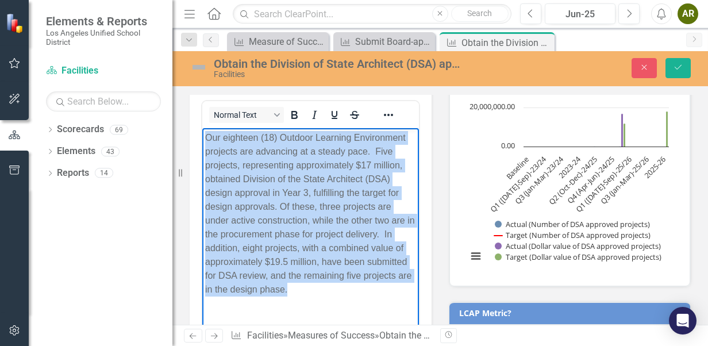
drag, startPoint x: 294, startPoint y: 295, endPoint x: 401, endPoint y: 260, distance: 113.2
click at [202, 134] on html "Our eighteen (18) Outdoor Learning Environment projects are advancing at a stea…" at bounding box center [310, 218] width 217 height 180
copy p "Our eighteen (18) Outdoor Learning Environment projects are advancing at a stea…"
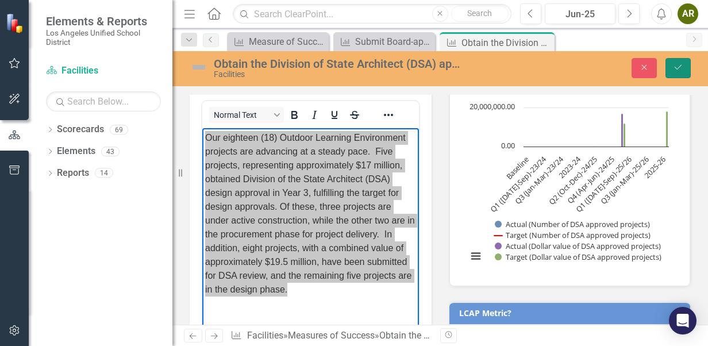
click at [684, 67] on button "Save" at bounding box center [677, 68] width 25 height 20
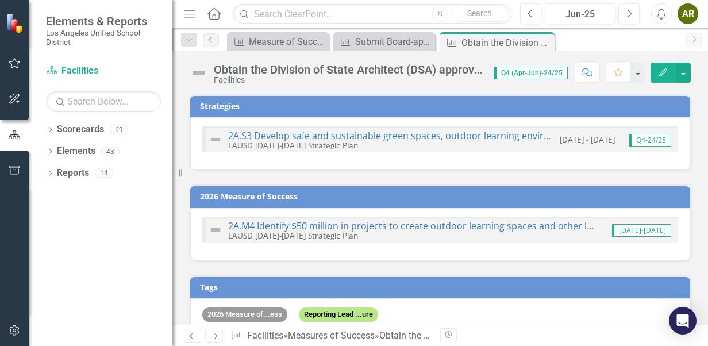
scroll to position [230, 0]
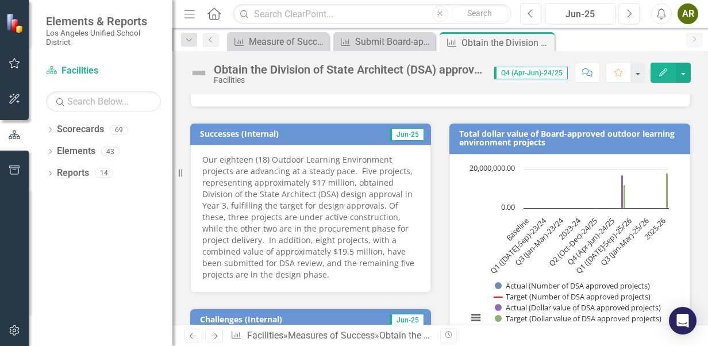
click at [315, 245] on p "Our eighteen (18) Outdoor Learning Environment projects are advancing at a stea…" at bounding box center [310, 217] width 217 height 126
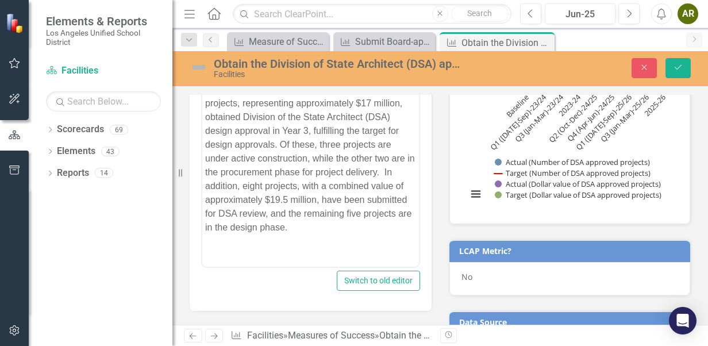
scroll to position [402, 0]
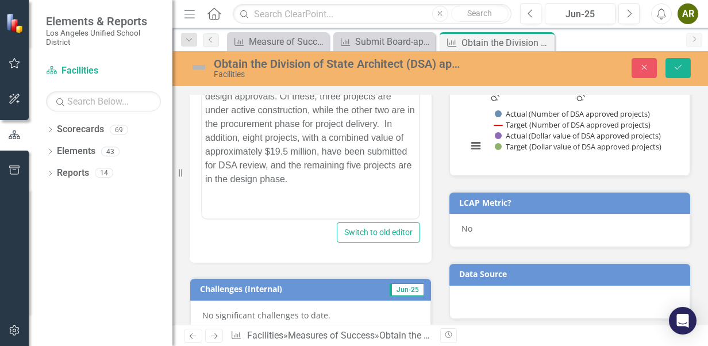
click at [396, 164] on p "Our eighteen (18) Outdoor Learning Environment projects are advancing at a stea…" at bounding box center [310, 103] width 211 height 165
click at [682, 68] on icon "Save" at bounding box center [678, 67] width 10 height 8
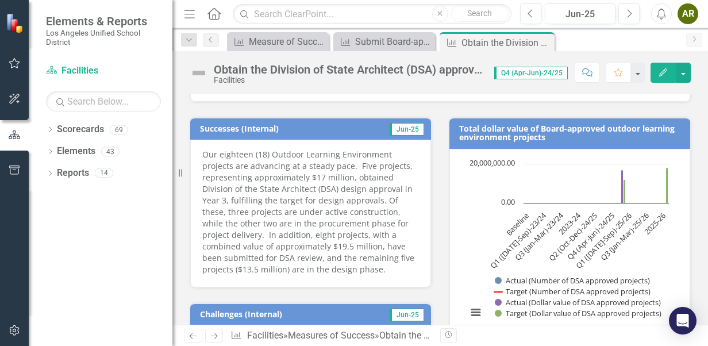
scroll to position [230, 0]
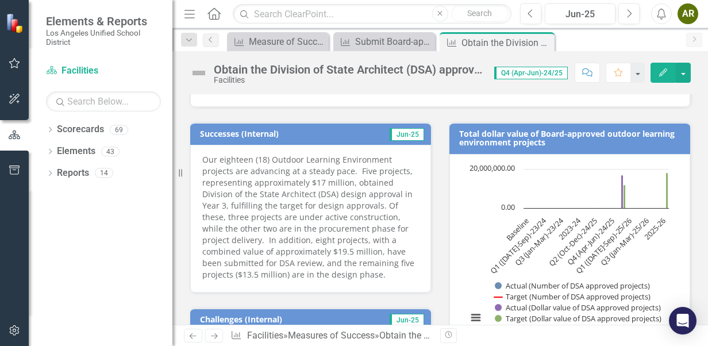
click at [365, 237] on p "Our eighteen (18) Outdoor Learning Environment projects are advancing at a stea…" at bounding box center [310, 217] width 217 height 126
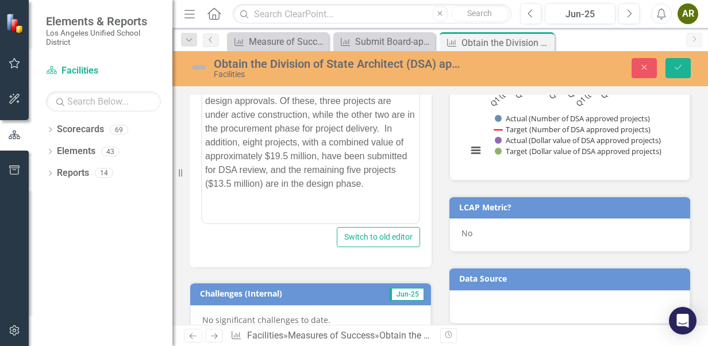
scroll to position [402, 0]
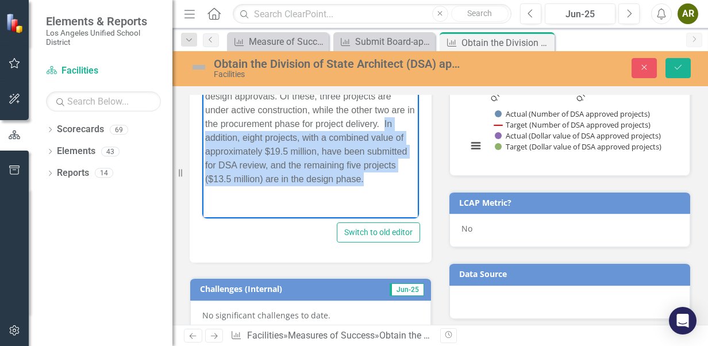
drag, startPoint x: 368, startPoint y: 129, endPoint x: 373, endPoint y: 197, distance: 67.4
click at [373, 186] on p "Our eighteen (18) Outdoor Learning Environment projects are advancing at a stea…" at bounding box center [310, 103] width 211 height 165
copy p "In addition, eight projects, with a combined value of approximately $19.5 milli…"
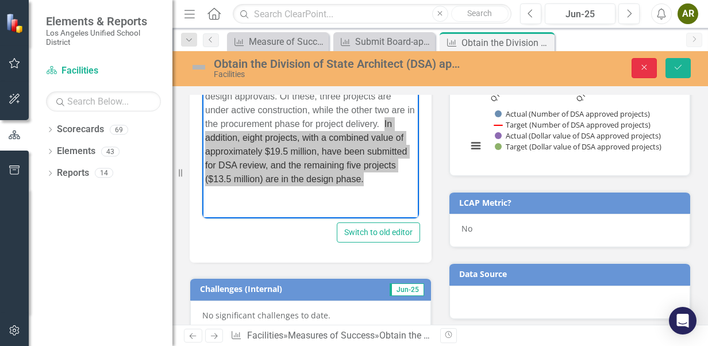
drag, startPoint x: 640, startPoint y: 70, endPoint x: 564, endPoint y: 97, distance: 80.5
click at [640, 70] on icon "Close" at bounding box center [644, 67] width 10 height 8
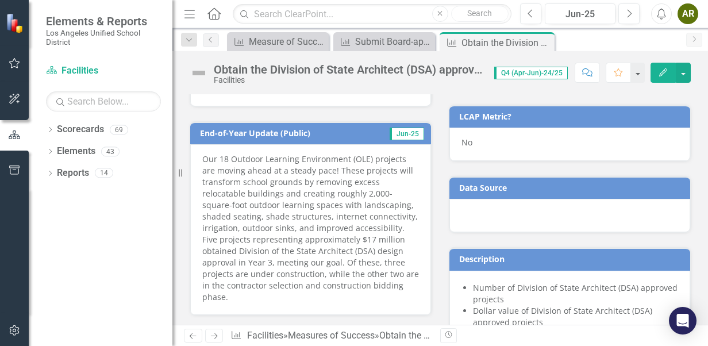
scroll to position [512, 0]
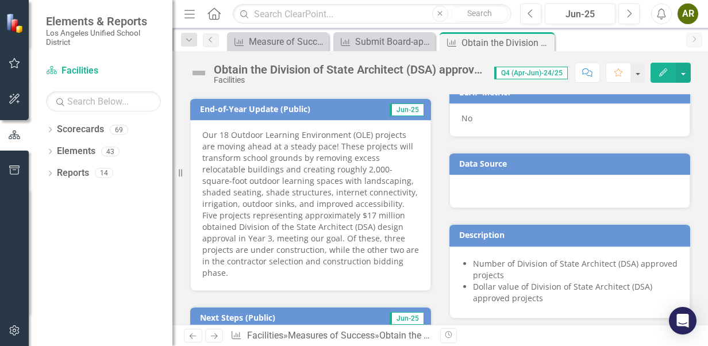
click at [285, 203] on p "Our 18 Outdoor Learning Environment (OLE) projects are moving ahead at a steady…" at bounding box center [310, 203] width 217 height 149
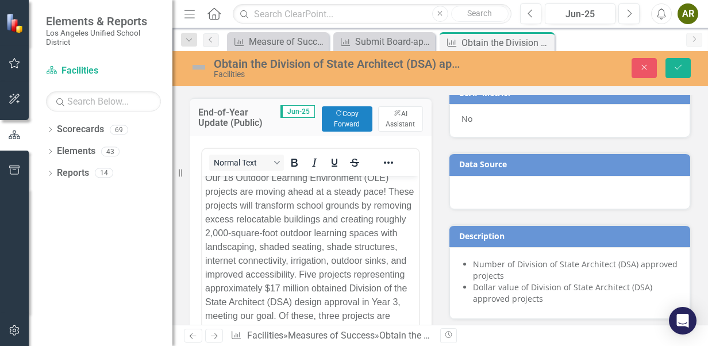
scroll to position [569, 0]
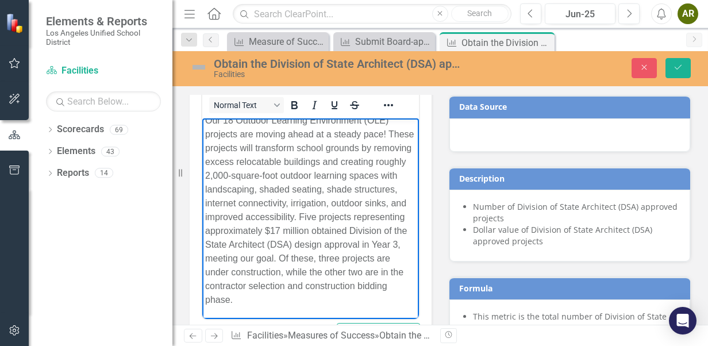
click at [253, 274] on p "Our 18 Outdoor Learning Environment (OLE) projects are moving ahead at a steady…" at bounding box center [310, 210] width 211 height 193
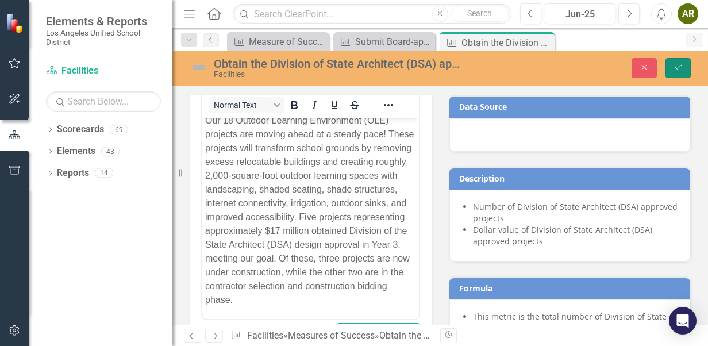
click at [675, 63] on icon "Save" at bounding box center [678, 67] width 10 height 8
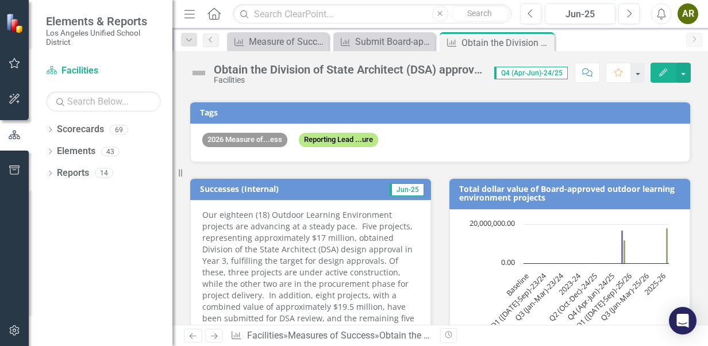
scroll to position [230, 0]
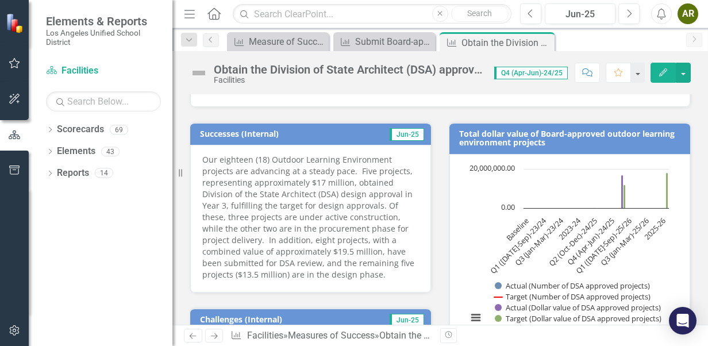
click at [282, 187] on p "Our eighteen (18) Outdoor Learning Environment projects are advancing at a stea…" at bounding box center [310, 217] width 217 height 126
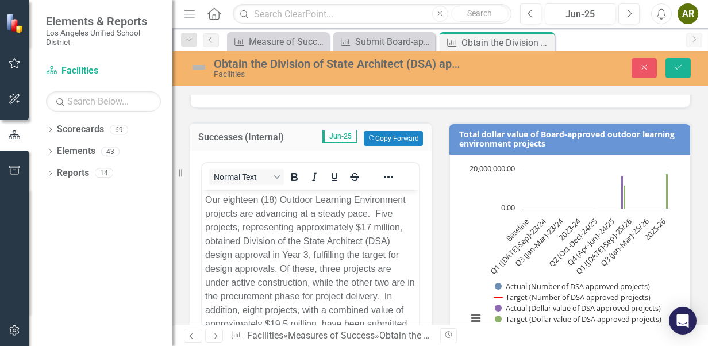
scroll to position [287, 0]
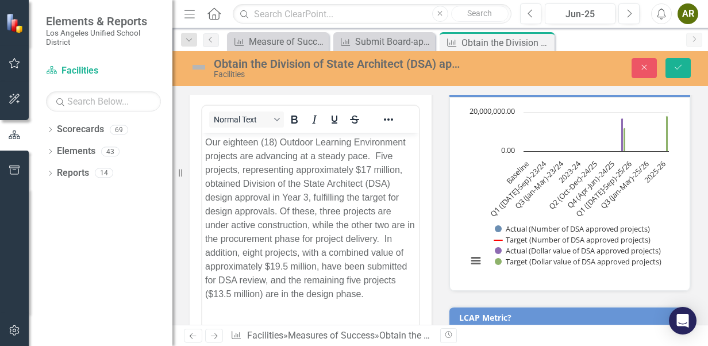
click at [340, 216] on p "Our eighteen (18) Outdoor Learning Environment projects are advancing at a stea…" at bounding box center [310, 218] width 211 height 165
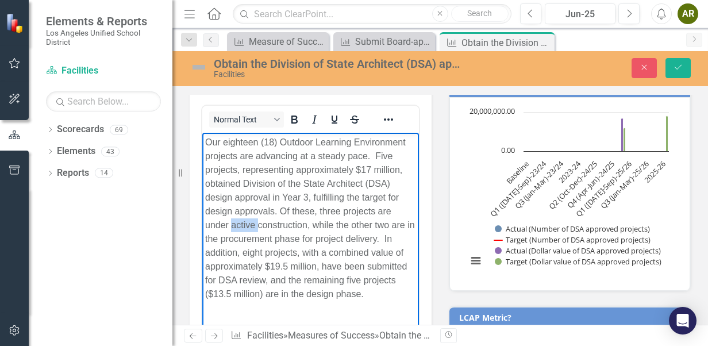
click at [340, 216] on p "Our eighteen (18) Outdoor Learning Environment projects are advancing at a stea…" at bounding box center [310, 218] width 211 height 165
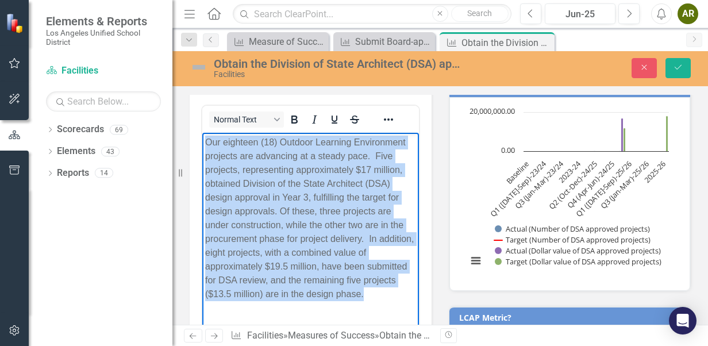
scroll to position [0, 0]
drag, startPoint x: 236, startPoint y: 316, endPoint x: 395, endPoint y: 251, distance: 172.6
click at [202, 133] on html "Our eighteen (18) Outdoor Learning Environment projects are advancing at a stea…" at bounding box center [310, 223] width 217 height 180
copy p "Our eighteen (18) Outdoor Learning Environment projects are advancing at a stea…"
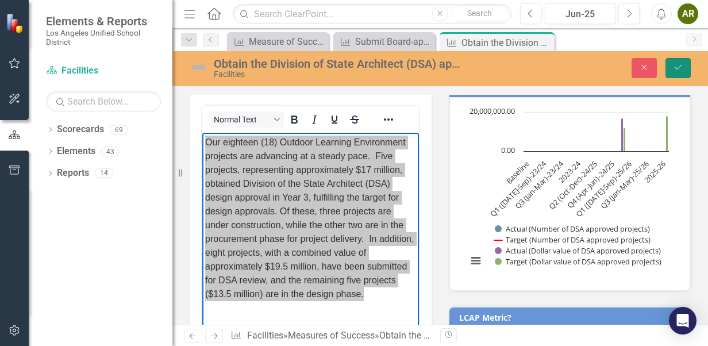
click at [683, 68] on button "Save" at bounding box center [677, 68] width 25 height 20
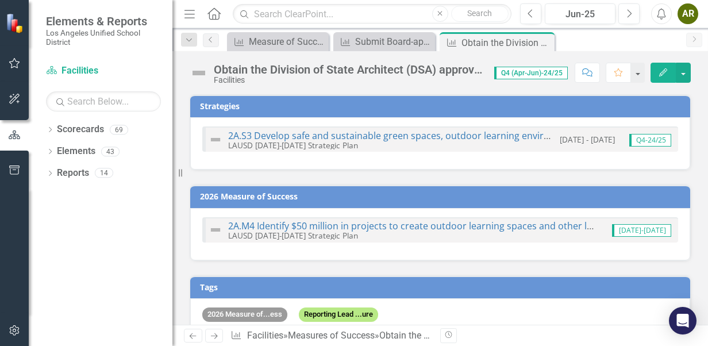
click at [452, 276] on div "Tags" at bounding box center [440, 287] width 500 height 22
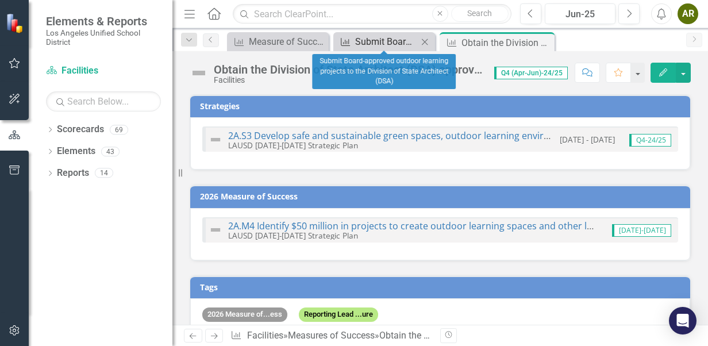
click at [393, 39] on div "Submit Board-approved outdoor learning projects to the Division of State Archit…" at bounding box center [386, 41] width 63 height 14
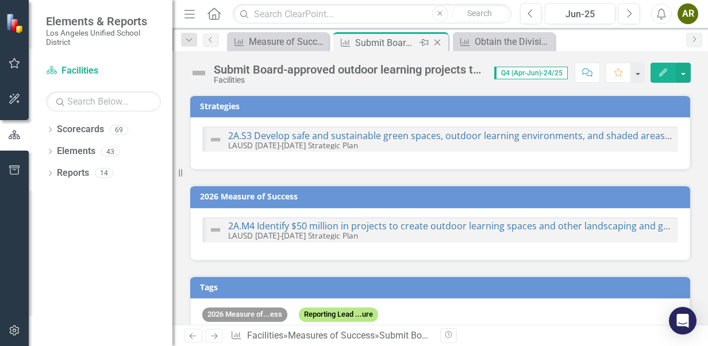
click at [423, 40] on icon "Pin" at bounding box center [423, 42] width 9 height 11
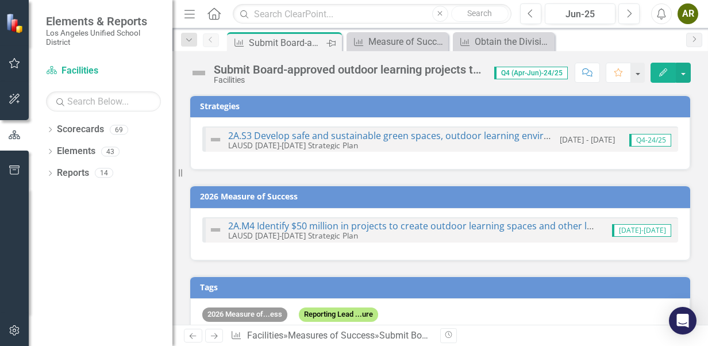
click at [330, 40] on icon at bounding box center [330, 43] width 9 height 7
click at [335, 43] on icon "Close" at bounding box center [330, 42] width 11 height 9
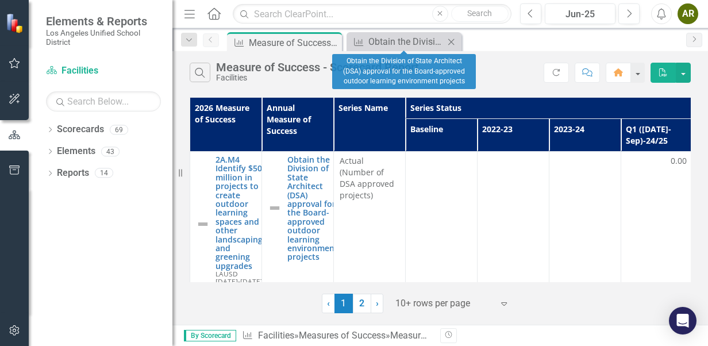
click at [450, 43] on icon at bounding box center [451, 41] width 6 height 6
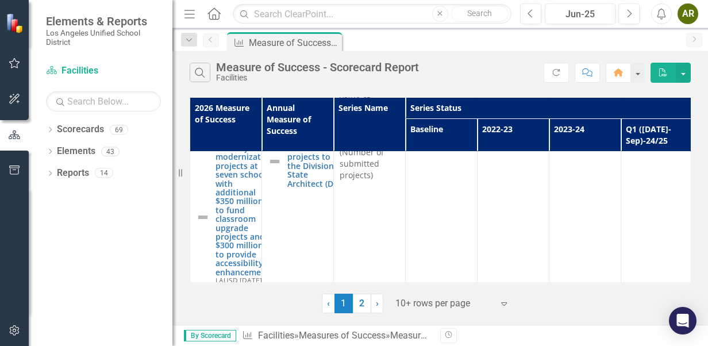
scroll to position [804, 0]
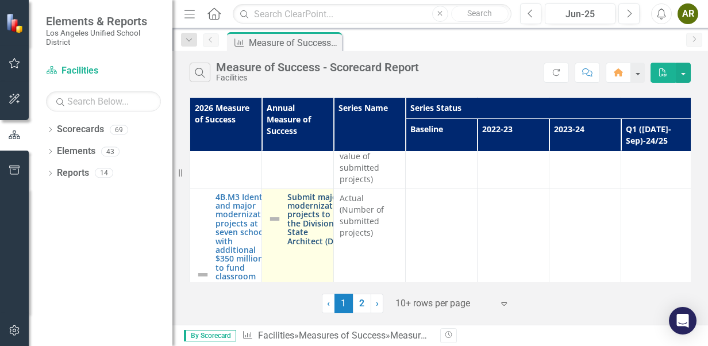
click at [293, 192] on link "Submit major modernization projects to the Division of State Architect (DSA)" at bounding box center [316, 218] width 58 height 53
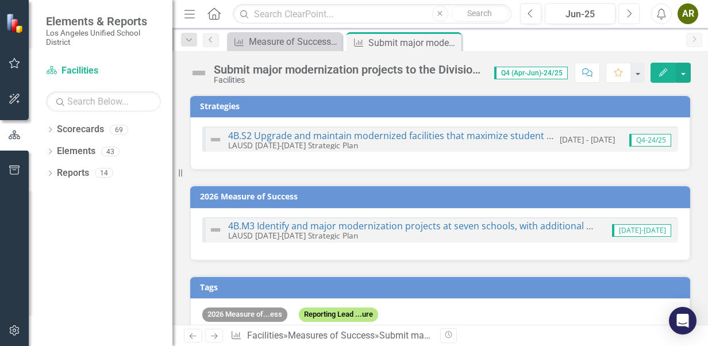
click at [632, 17] on button "Next" at bounding box center [628, 13] width 21 height 21
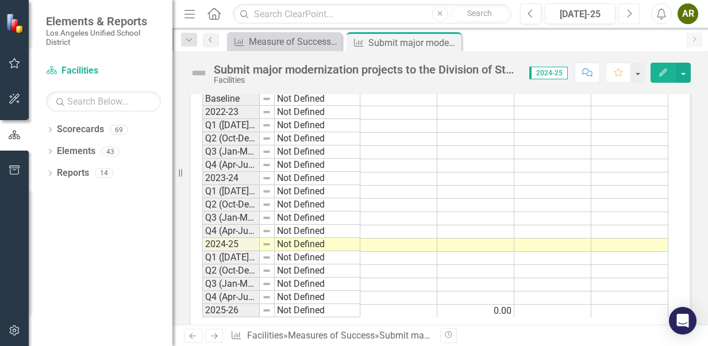
scroll to position [1020, 0]
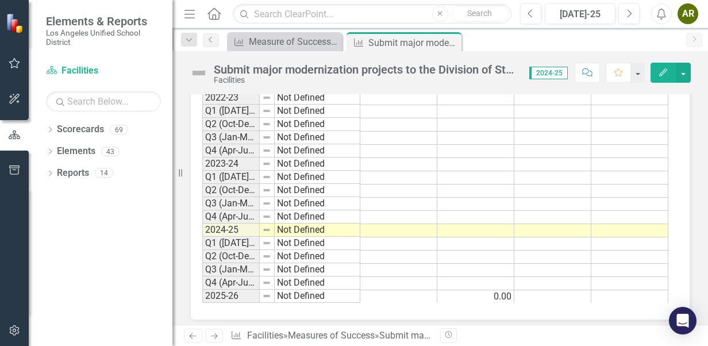
click at [480, 290] on td "0.00" at bounding box center [475, 296] width 77 height 13
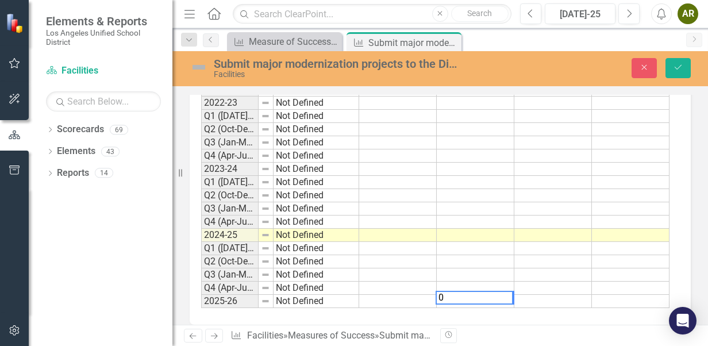
scroll to position [1025, 0]
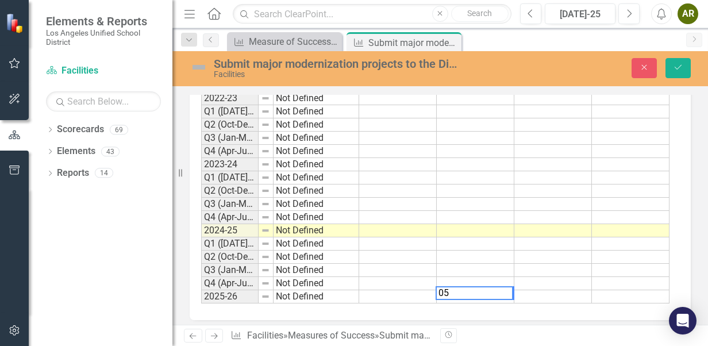
type textarea "05"
click at [636, 290] on td at bounding box center [631, 296] width 78 height 13
type textarea "756000000"
click at [550, 264] on td at bounding box center [553, 270] width 78 height 13
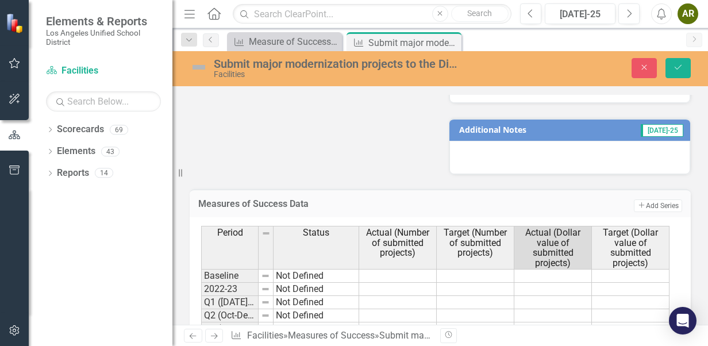
scroll to position [919, 0]
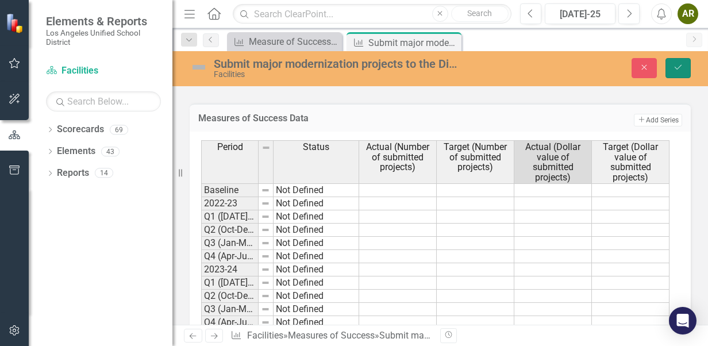
click at [686, 70] on button "Save" at bounding box center [677, 68] width 25 height 20
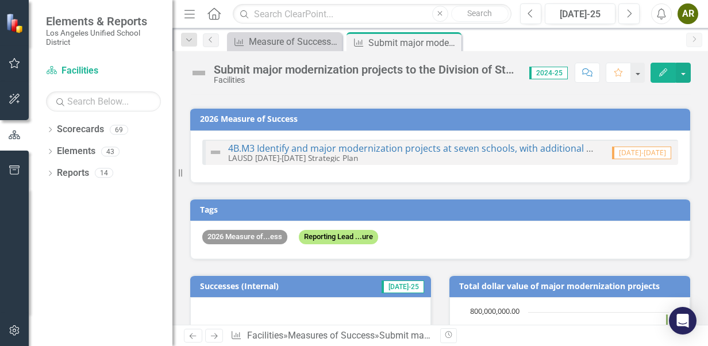
scroll to position [0, 0]
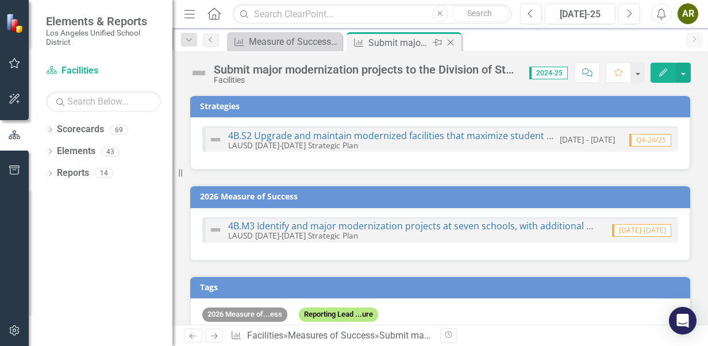
click at [452, 44] on icon at bounding box center [451, 43] width 6 height 6
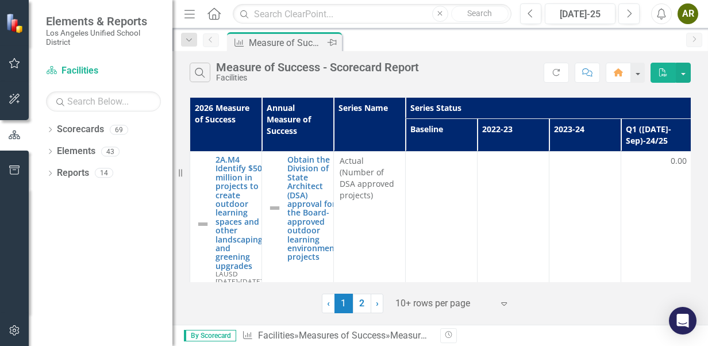
click at [287, 40] on div "Measure of Success - Scorecard Report" at bounding box center [287, 43] width 76 height 14
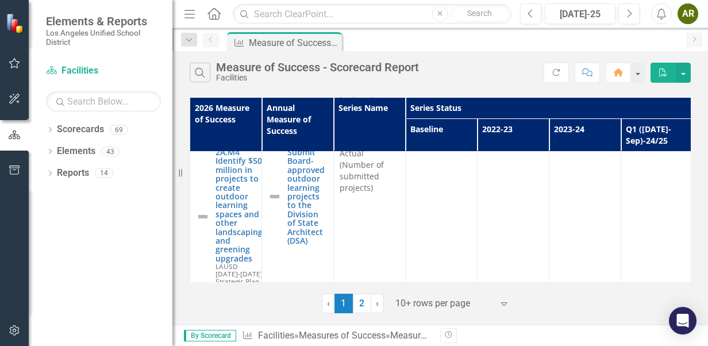
scroll to position [517, 0]
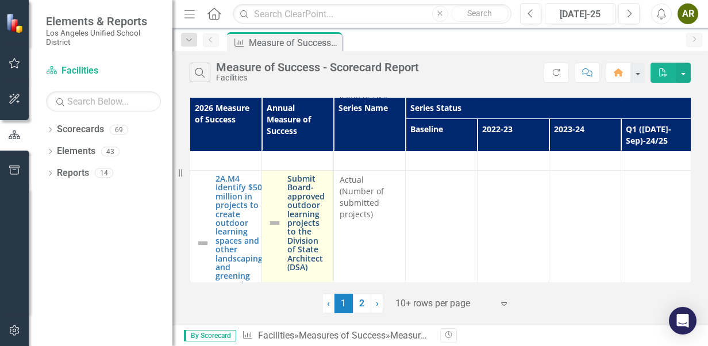
click at [310, 219] on link "Submit Board-approved outdoor learning projects to the Division of State Archit…" at bounding box center [307, 222] width 40 height 97
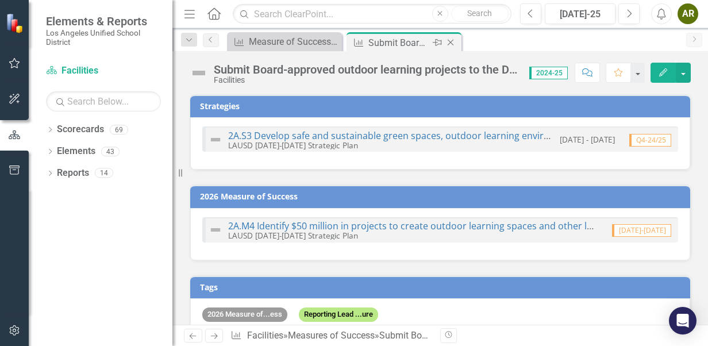
click at [452, 45] on icon "Close" at bounding box center [450, 42] width 11 height 9
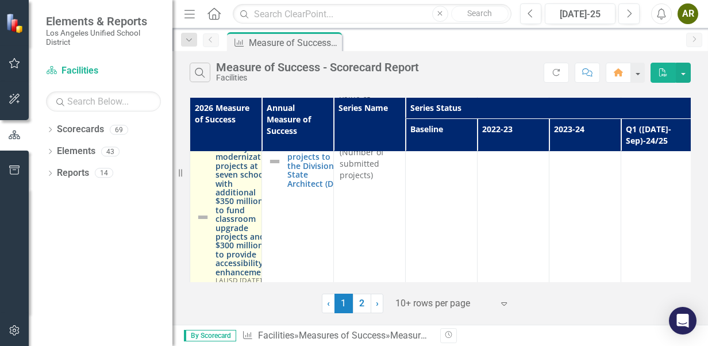
scroll to position [804, 0]
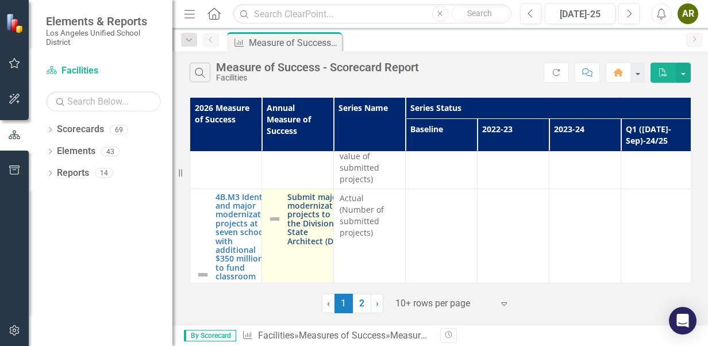
click at [305, 194] on link "Submit major modernization projects to the Division of State Architect (DSA)" at bounding box center [316, 218] width 58 height 53
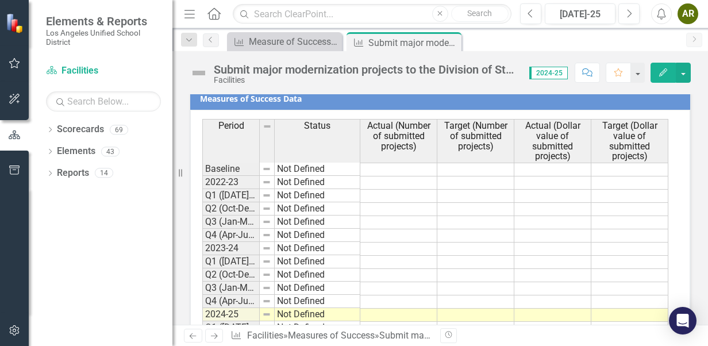
scroll to position [1020, 0]
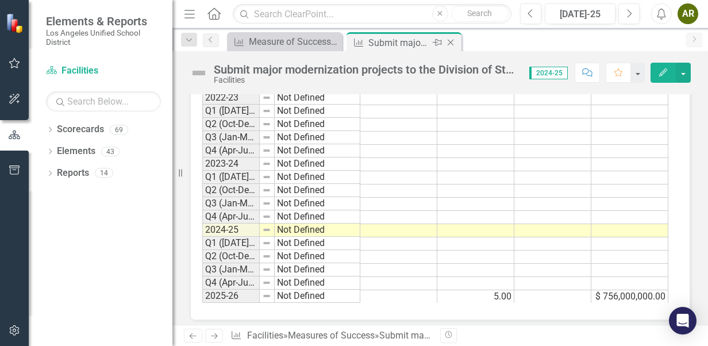
click at [450, 44] on icon "Close" at bounding box center [450, 42] width 11 height 9
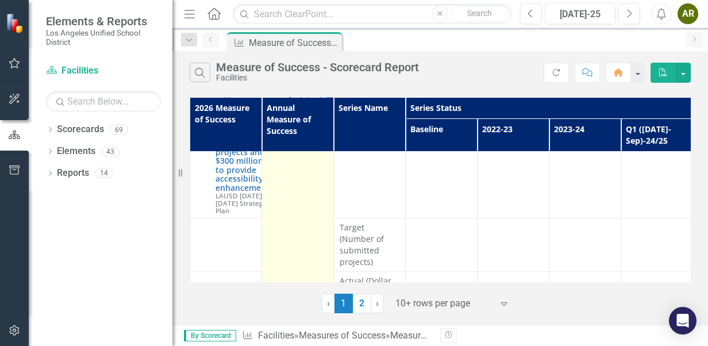
scroll to position [1007, 0]
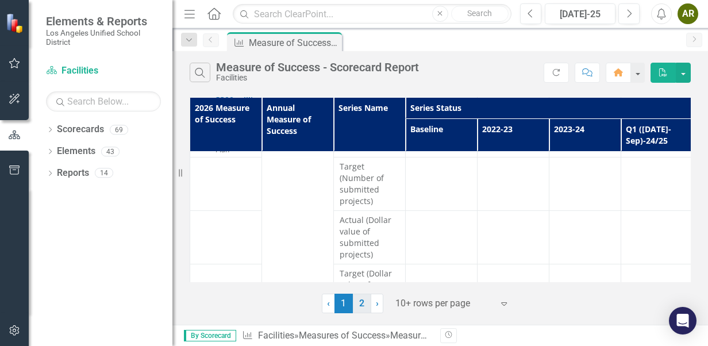
click at [361, 304] on link "2" at bounding box center [362, 304] width 18 height 20
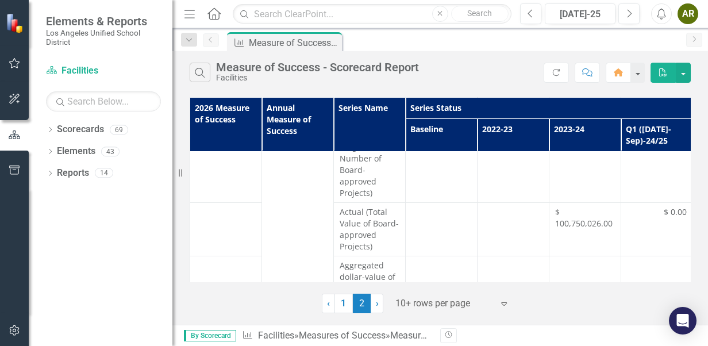
scroll to position [899, 0]
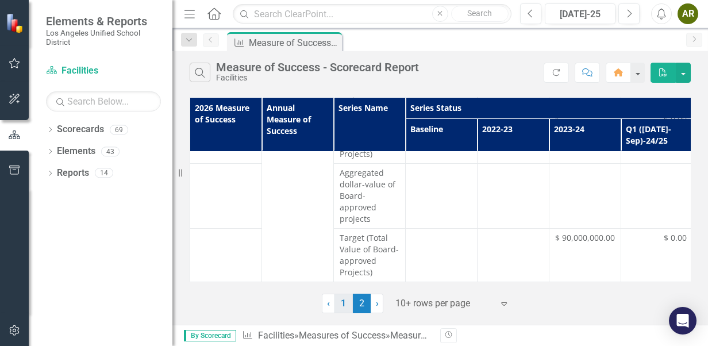
click at [337, 296] on link "1" at bounding box center [343, 304] width 18 height 20
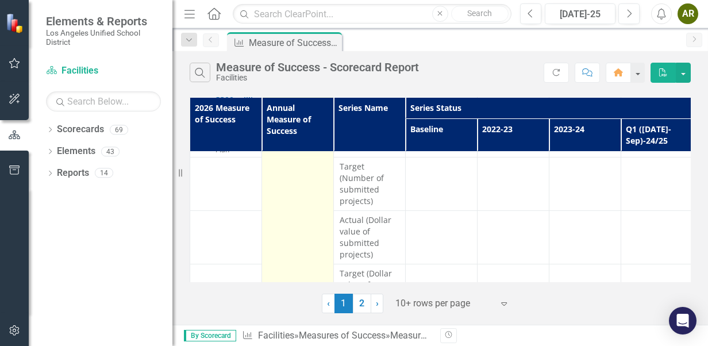
scroll to position [892, 0]
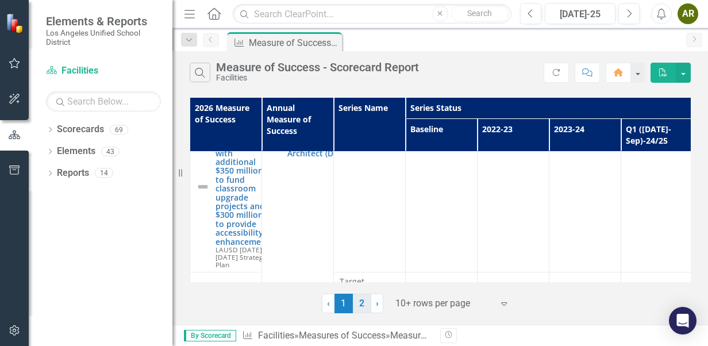
click at [364, 302] on link "2" at bounding box center [362, 304] width 18 height 20
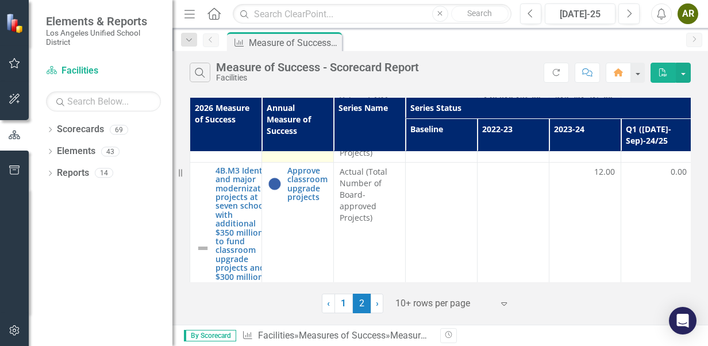
scroll to position [517, 0]
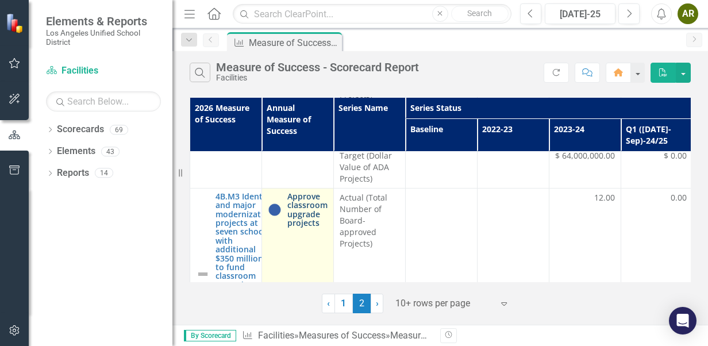
click at [304, 215] on link "Approve classroom upgrade projects" at bounding box center [307, 210] width 40 height 36
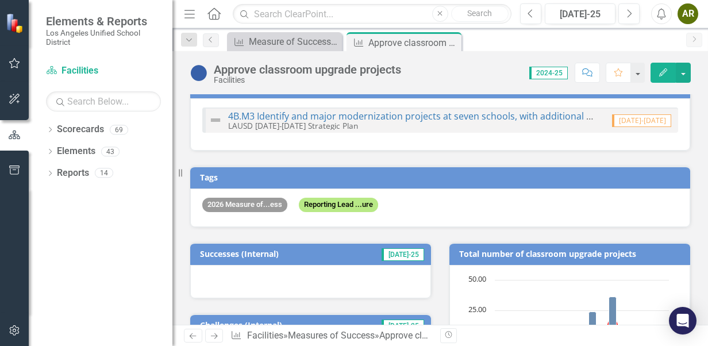
scroll to position [115, 0]
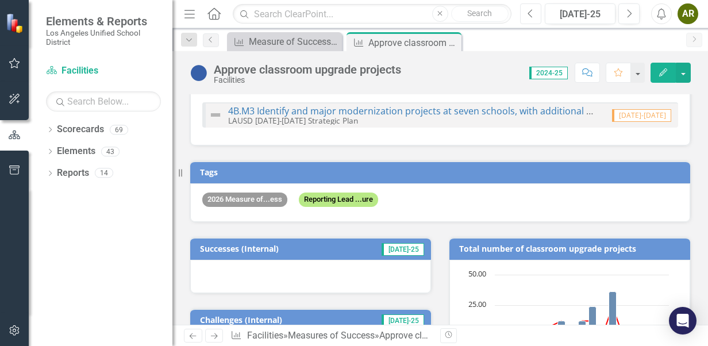
click at [530, 11] on icon "Previous" at bounding box center [530, 14] width 6 height 10
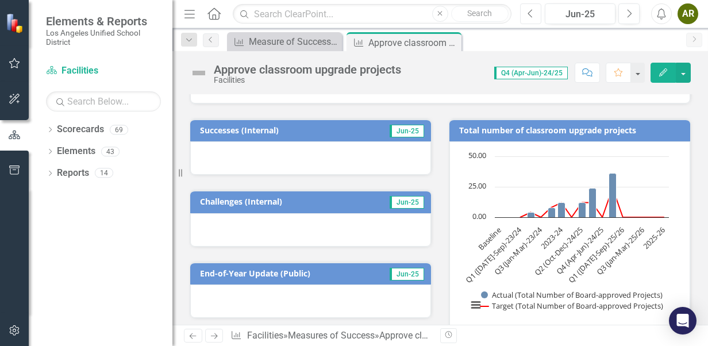
scroll to position [182, 0]
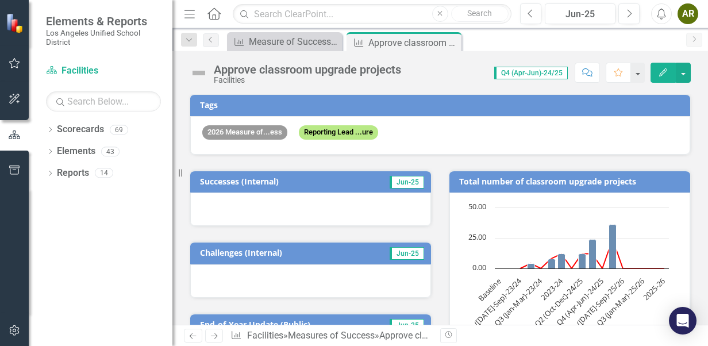
click at [233, 264] on div at bounding box center [310, 280] width 241 height 33
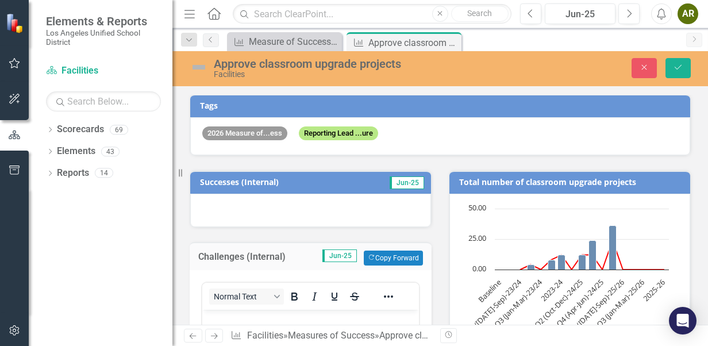
scroll to position [0, 0]
click at [245, 316] on p "Rich Text Area. Press ALT-0 for help." at bounding box center [310, 319] width 211 height 14
click at [684, 64] on button "Save" at bounding box center [677, 68] width 25 height 20
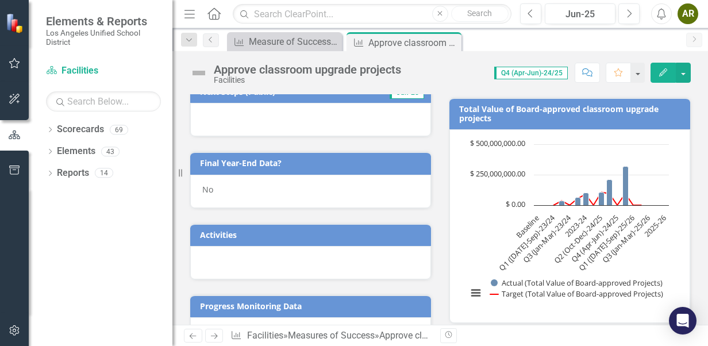
scroll to position [402, 0]
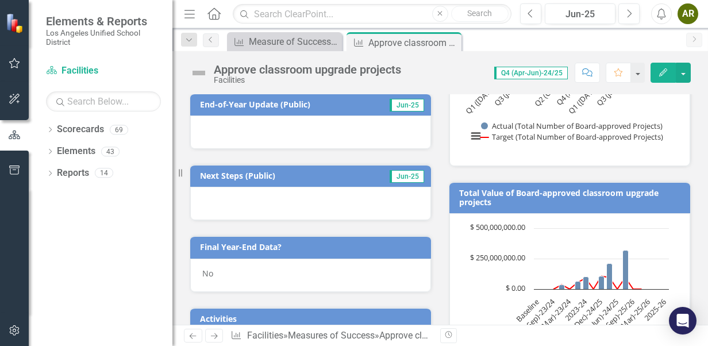
click at [325, 262] on div "No" at bounding box center [310, 275] width 241 height 33
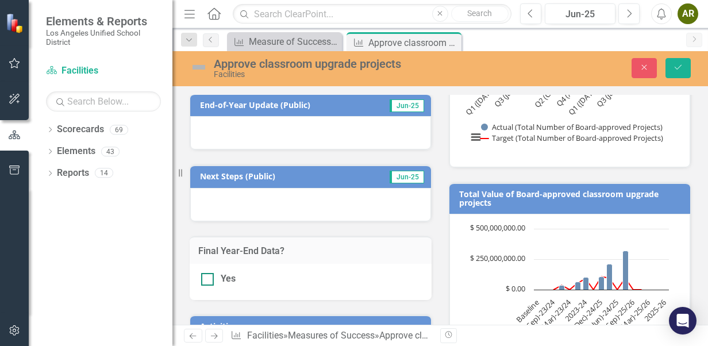
click at [210, 276] on div at bounding box center [207, 279] width 13 height 13
click at [209, 276] on input "Yes" at bounding box center [204, 276] width 7 height 7
checkbox input "true"
click at [678, 63] on icon "Save" at bounding box center [678, 67] width 10 height 8
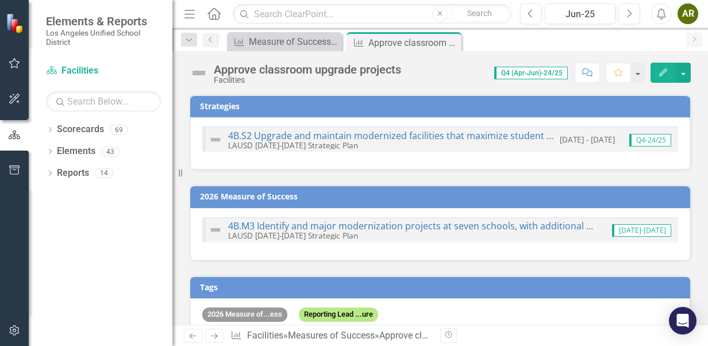
scroll to position [172, 0]
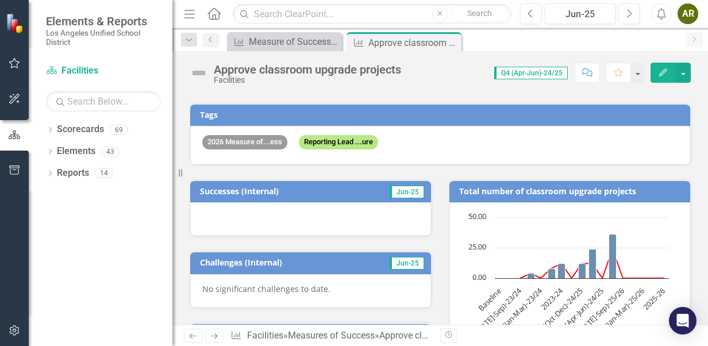
click at [234, 206] on div at bounding box center [310, 218] width 241 height 33
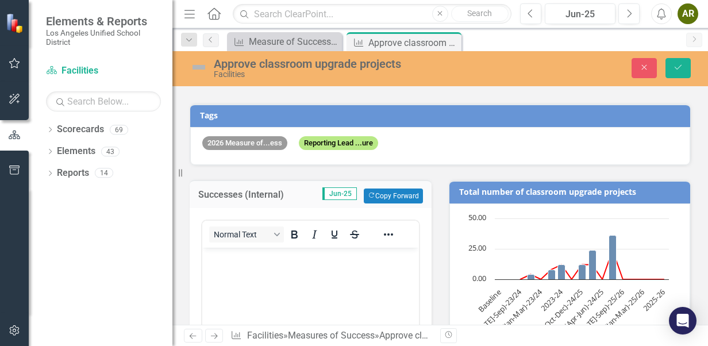
scroll to position [0, 0]
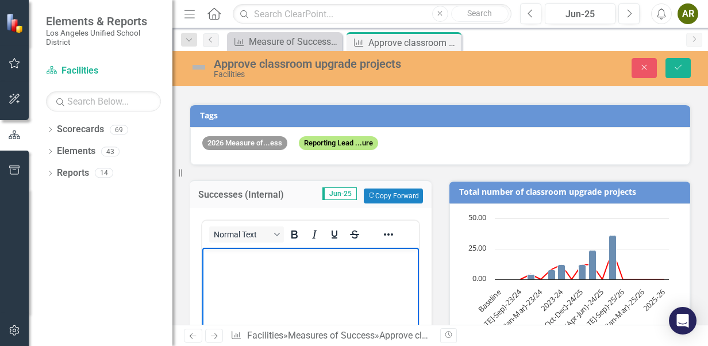
click at [234, 262] on p "Rich Text Area. Press ALT-0 for help." at bounding box center [310, 258] width 211 height 14
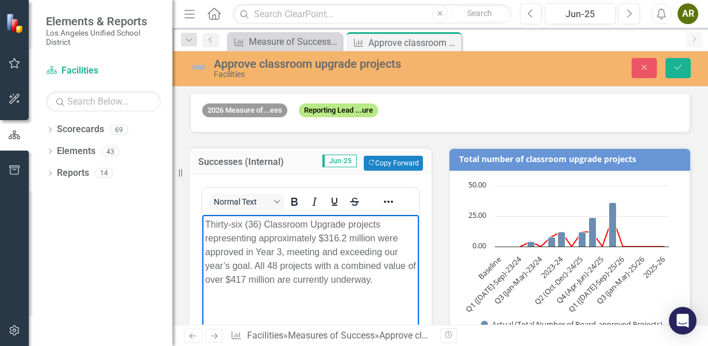
scroll to position [230, 0]
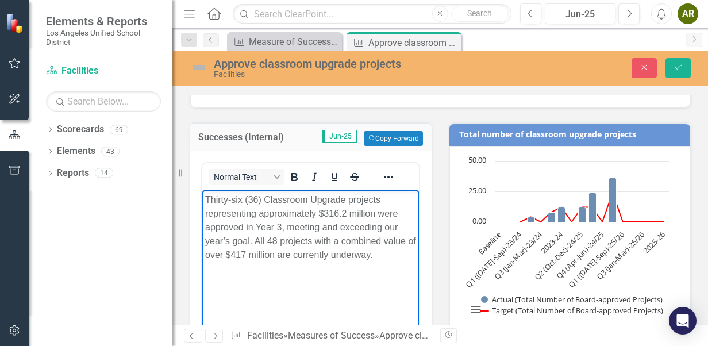
drag, startPoint x: 392, startPoint y: 255, endPoint x: 401, endPoint y: 387, distance: 131.9
click at [202, 199] on html "Thirty-six (36) Classroom Upgrade projects representing approximately $316.2 mi…" at bounding box center [310, 276] width 217 height 172
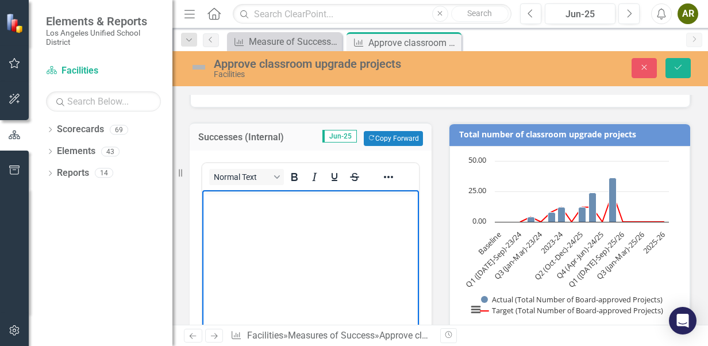
click at [231, 207] on body "Rich Text Area. Press ALT-0 for help." at bounding box center [310, 276] width 217 height 172
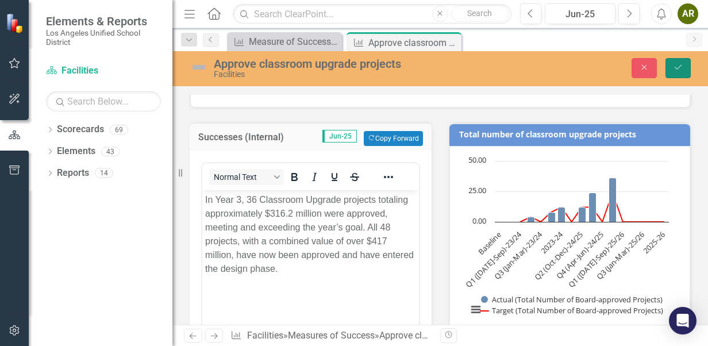
click at [683, 68] on icon "Save" at bounding box center [678, 67] width 10 height 8
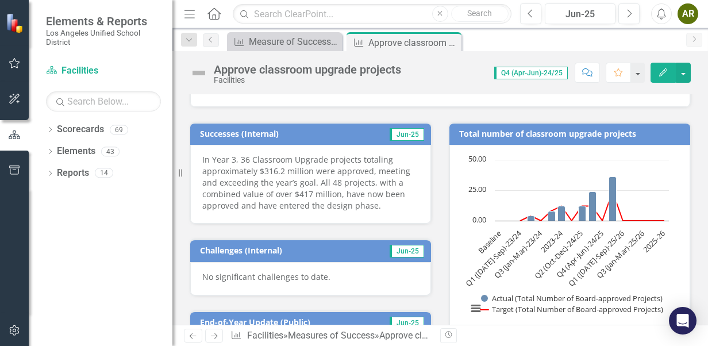
click at [263, 202] on p "In Year 3, 36 Classroom Upgrade projects totaling approximately $316.2 million …" at bounding box center [310, 182] width 217 height 57
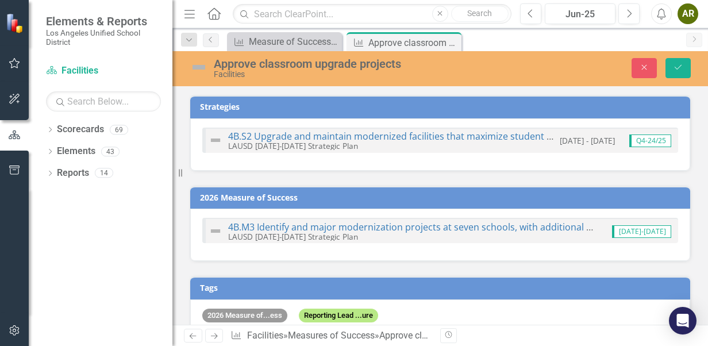
scroll to position [230, 0]
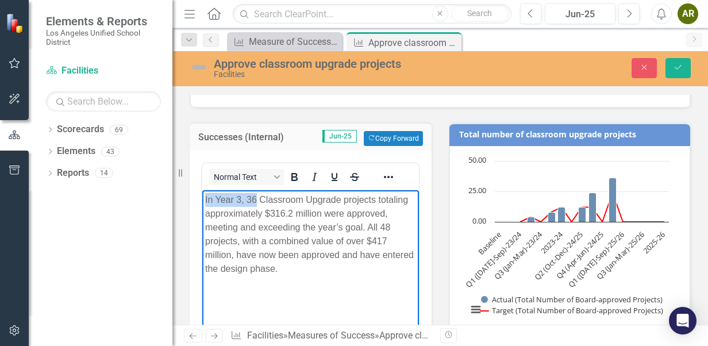
drag, startPoint x: 255, startPoint y: 198, endPoint x: 402, endPoint y: 391, distance: 242.7
click at [202, 203] on html "In Year 3, 36 Classroom Upgrade projects totaling approximately $316.2 million …" at bounding box center [310, 276] width 217 height 172
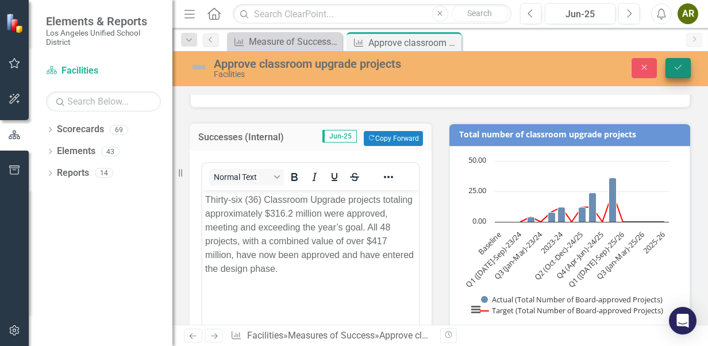
click at [690, 60] on button "Save" at bounding box center [677, 68] width 25 height 20
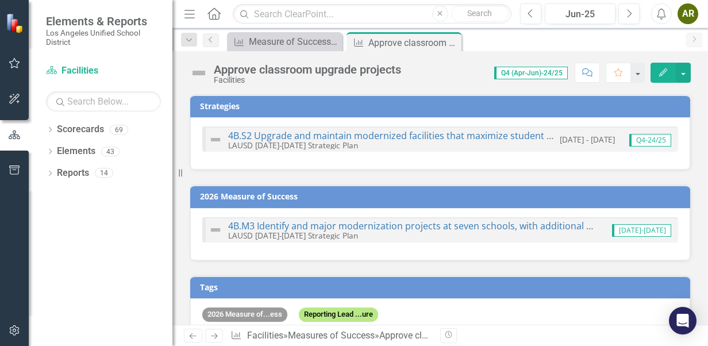
scroll to position [172, 0]
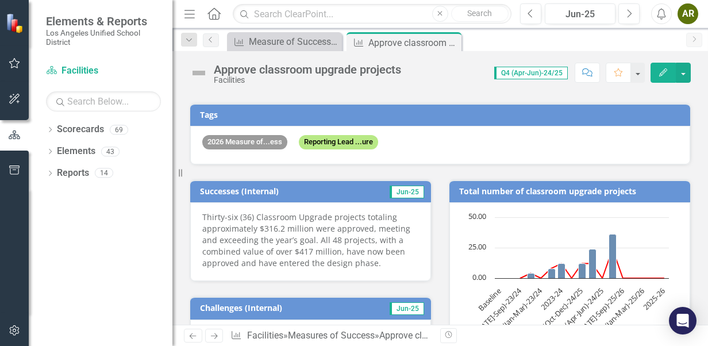
click at [378, 261] on p "Thirty-six (36) Classroom Upgrade projects totaling approximately $316.2 millio…" at bounding box center [310, 239] width 217 height 57
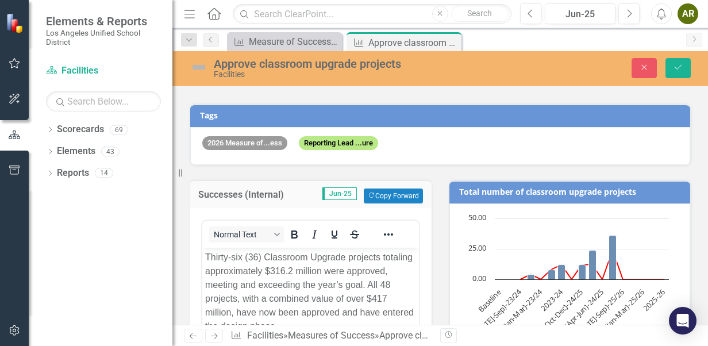
scroll to position [287, 0]
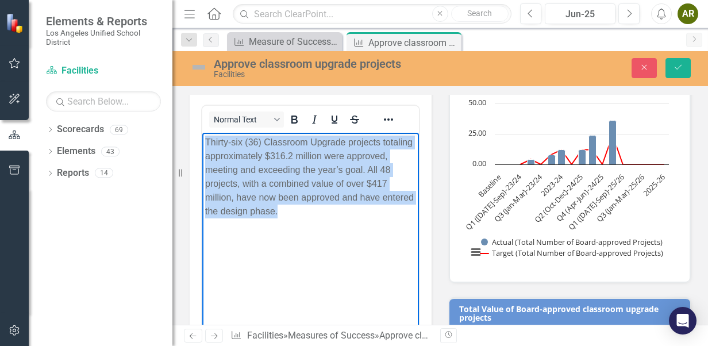
drag, startPoint x: 198, startPoint y: 167, endPoint x: 381, endPoint y: 270, distance: 210.5
click at [202, 140] on html "Thirty-six (36) Classroom Upgrade projects totaling approximately $316.2 millio…" at bounding box center [310, 219] width 217 height 172
copy p "Thirty-six (36) Classroom Upgrade projects totaling approximately $316.2 millio…"
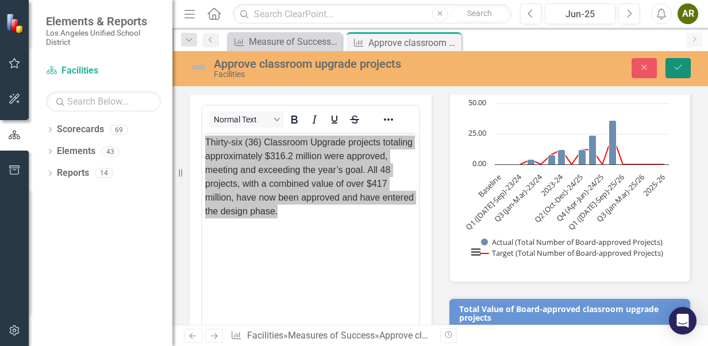
click at [677, 62] on button "Save" at bounding box center [677, 68] width 25 height 20
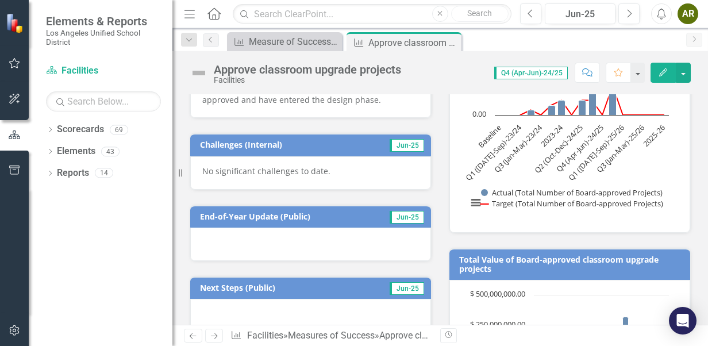
scroll to position [345, 0]
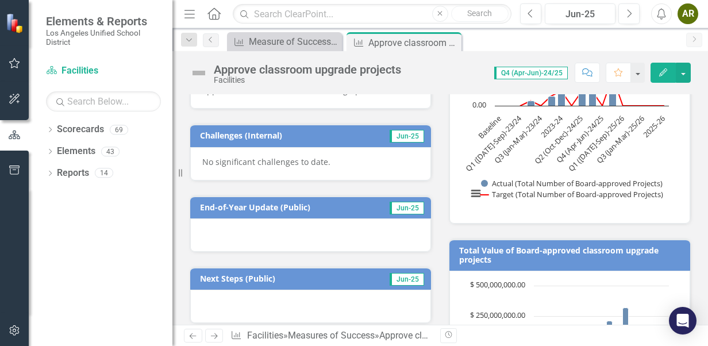
click at [260, 232] on div at bounding box center [310, 234] width 241 height 33
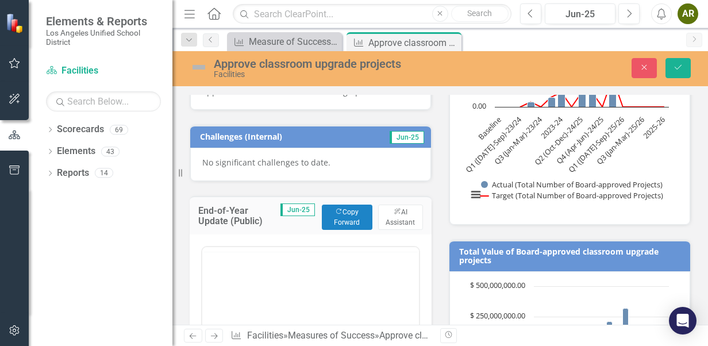
scroll to position [0, 0]
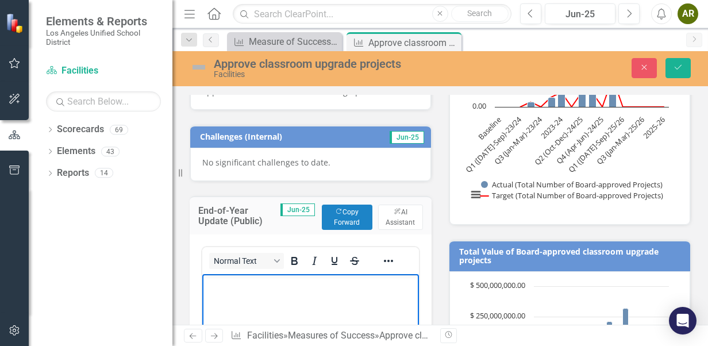
paste body "Rich Text Area. Press ALT-0 for help."
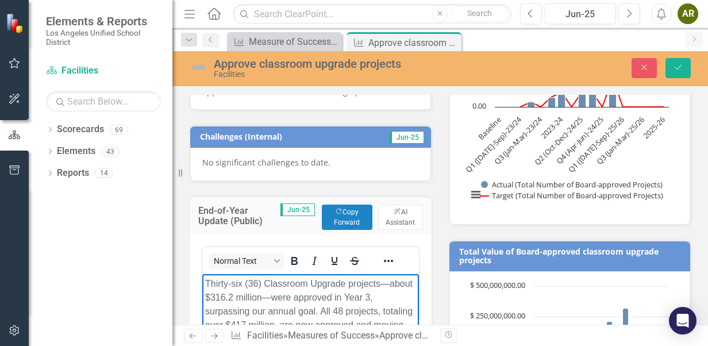
click at [392, 284] on p "Thirty-six (36) Classroom Upgrade projects—about $316.2 million—were approved i…" at bounding box center [310, 311] width 211 height 69
click at [382, 284] on p "Thirty-six (36) Classroom Upgrade projects, about $316.2 million—were approved …" at bounding box center [310, 311] width 211 height 69
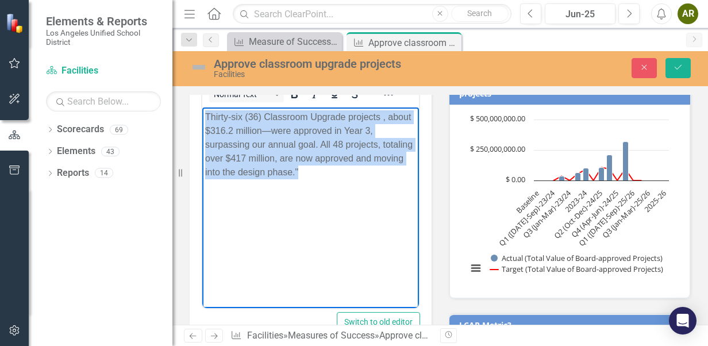
scroll to position [516, 0]
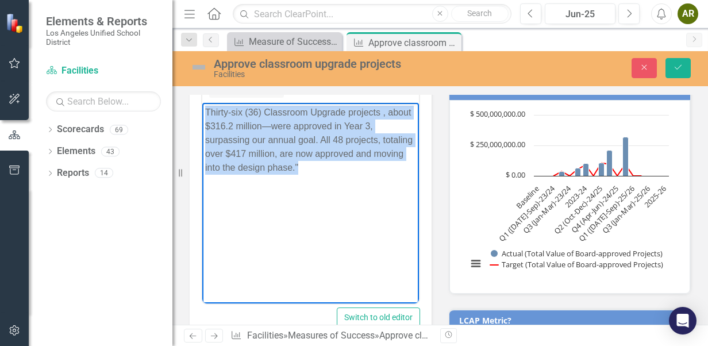
drag, startPoint x: 204, startPoint y: 113, endPoint x: 393, endPoint y: 251, distance: 234.3
click at [393, 251] on body "Thirty-six (36) Classroom Upgrade projects , about $316.2 million—were approved…" at bounding box center [310, 189] width 217 height 172
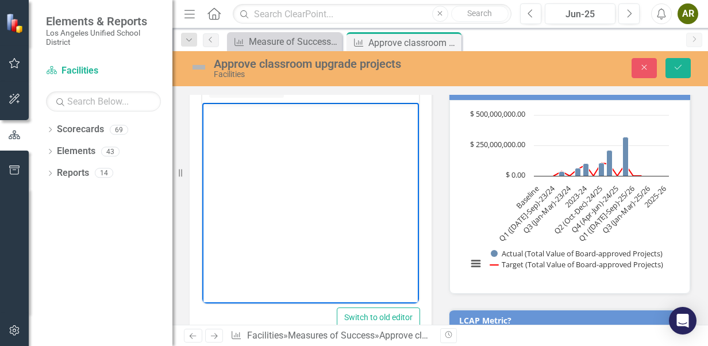
click at [292, 137] on body "Rich Text Area. Press ALT-0 for help." at bounding box center [310, 189] width 217 height 172
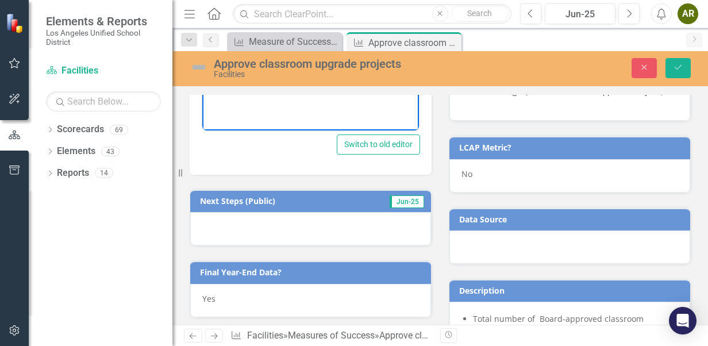
scroll to position [688, 0]
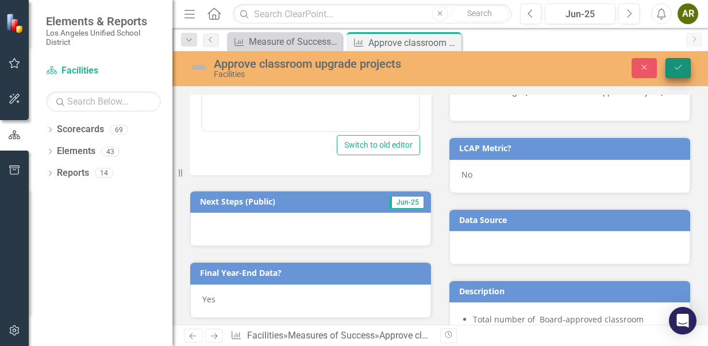
click at [675, 70] on icon "Save" at bounding box center [678, 67] width 10 height 8
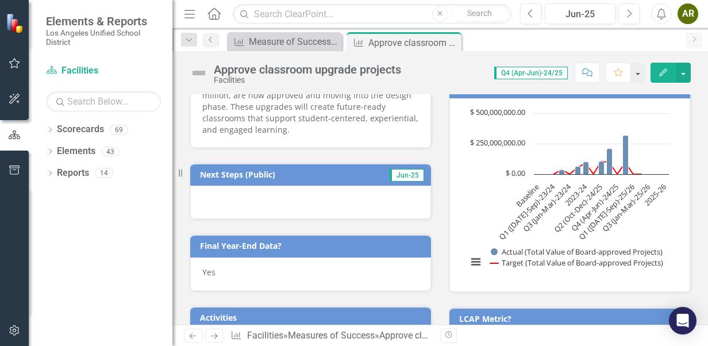
scroll to position [402, 0]
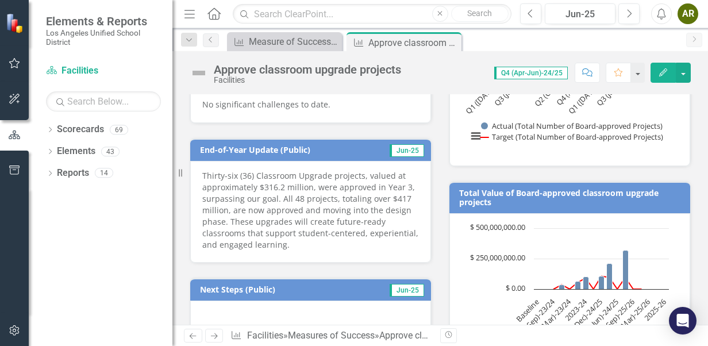
click at [215, 145] on h3 "End-of-Year Update (Public)" at bounding box center [285, 149] width 170 height 9
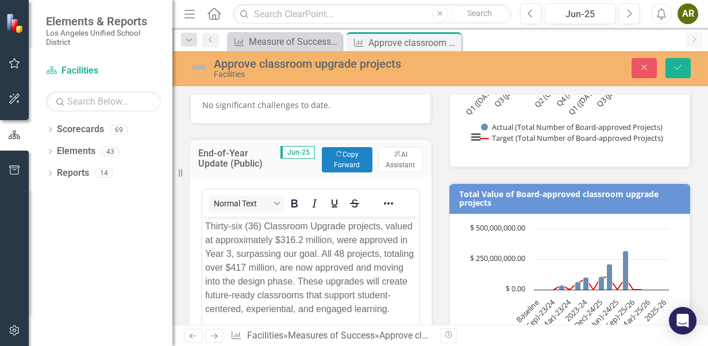
scroll to position [0, 0]
drag, startPoint x: 199, startPoint y: 146, endPoint x: 252, endPoint y: 159, distance: 54.4
click at [252, 159] on h3 "End-of-Year Update (Public)" at bounding box center [239, 158] width 82 height 20
click at [645, 69] on icon "Close" at bounding box center [644, 67] width 10 height 8
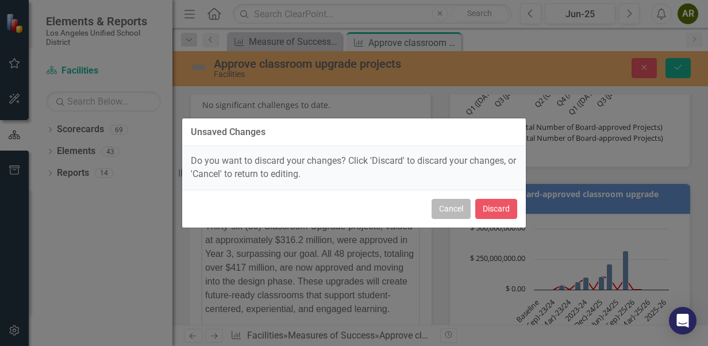
click at [457, 210] on button "Cancel" at bounding box center [451, 209] width 39 height 20
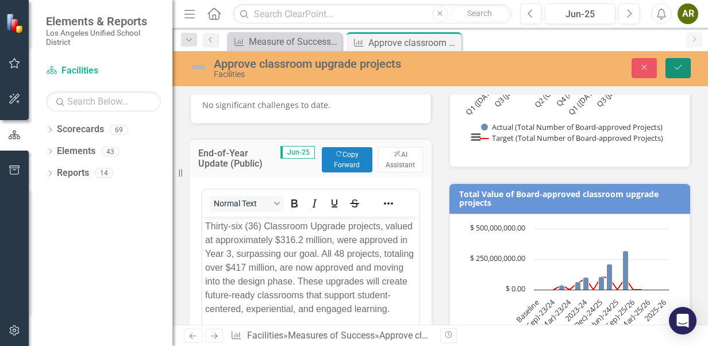
click at [687, 66] on button "Save" at bounding box center [677, 68] width 25 height 20
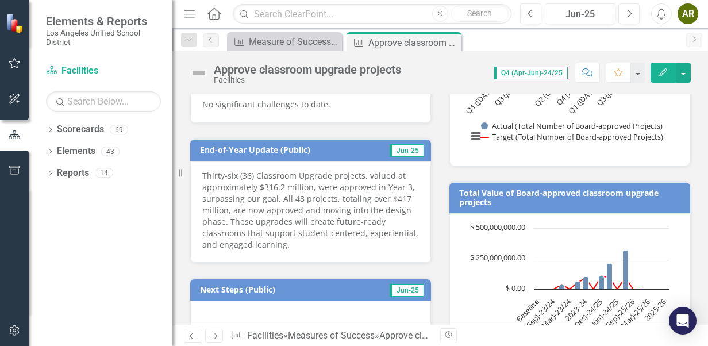
scroll to position [460, 0]
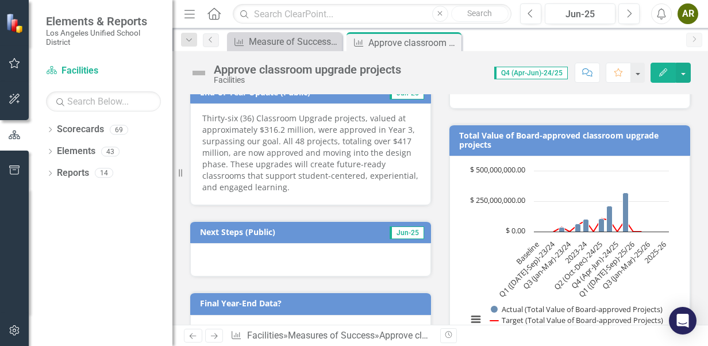
click at [303, 257] on div at bounding box center [310, 259] width 241 height 33
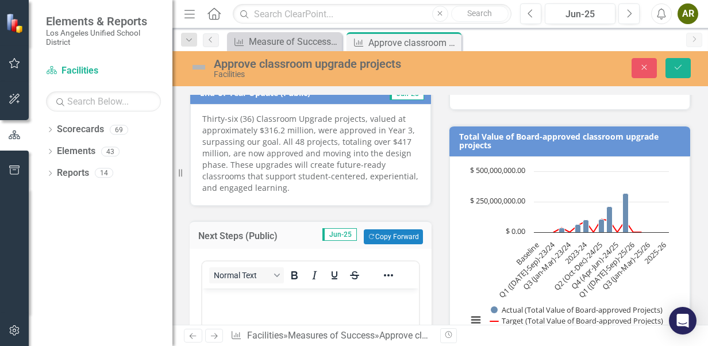
scroll to position [0, 0]
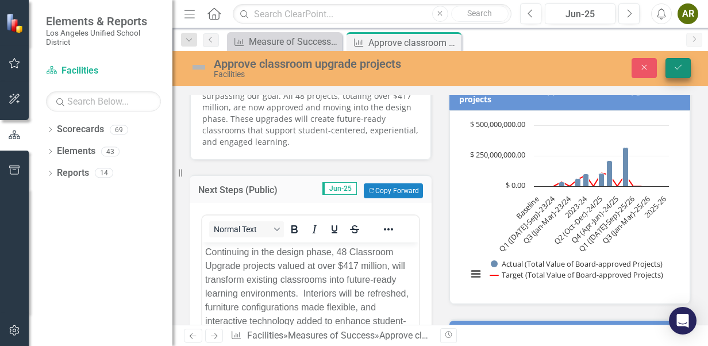
click at [677, 67] on icon "Save" at bounding box center [678, 67] width 10 height 8
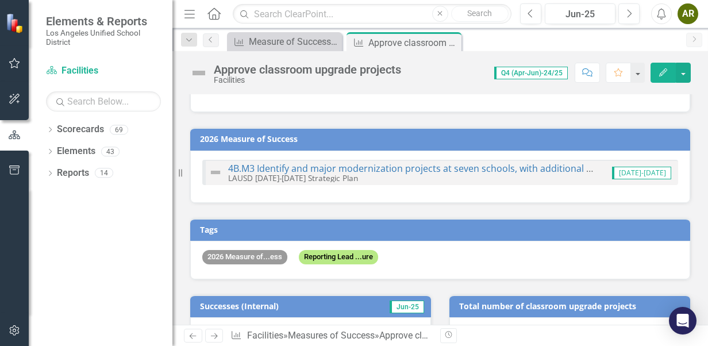
scroll to position [115, 0]
